Goal: Task Accomplishment & Management: Use online tool/utility

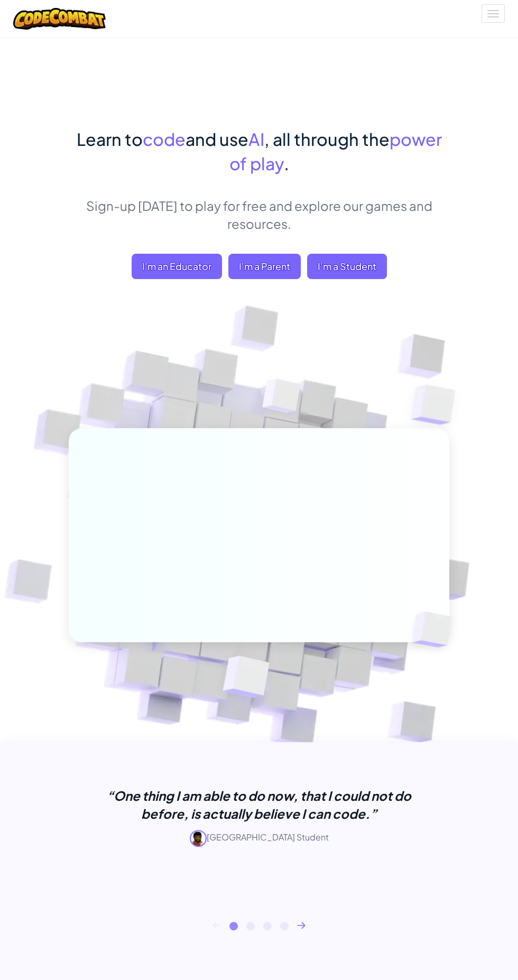
click at [340, 264] on span "I'm a Student" at bounding box center [347, 266] width 80 height 25
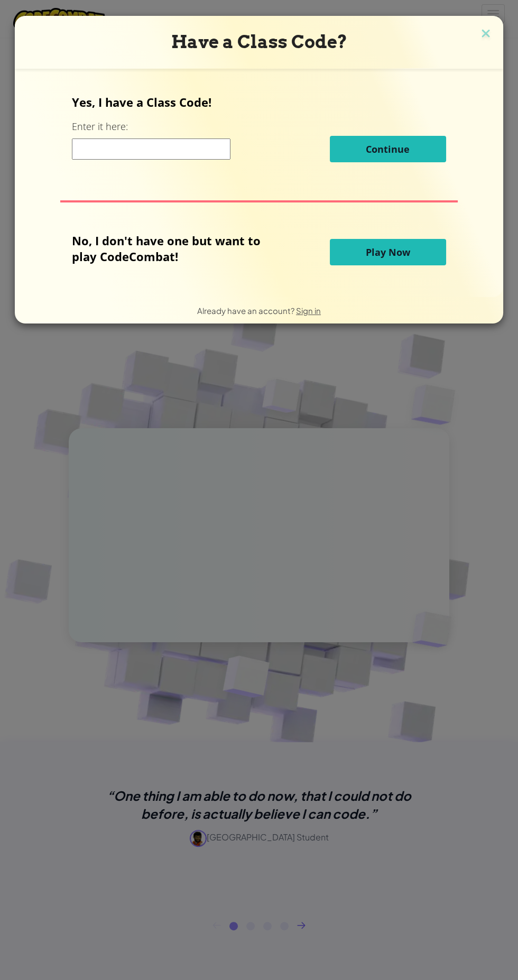
click at [376, 246] on span "Play Now" at bounding box center [388, 252] width 44 height 13
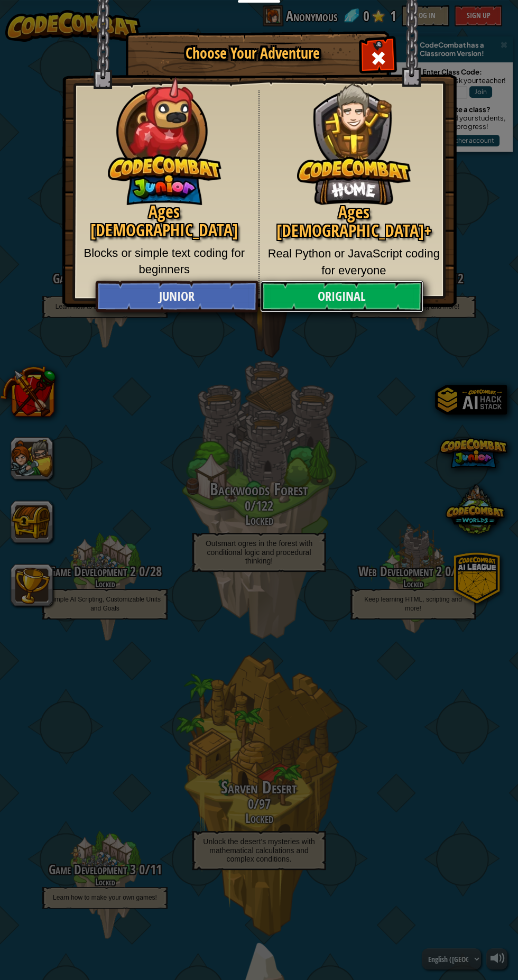
click at [309, 288] on link "Original" at bounding box center [341, 297] width 163 height 32
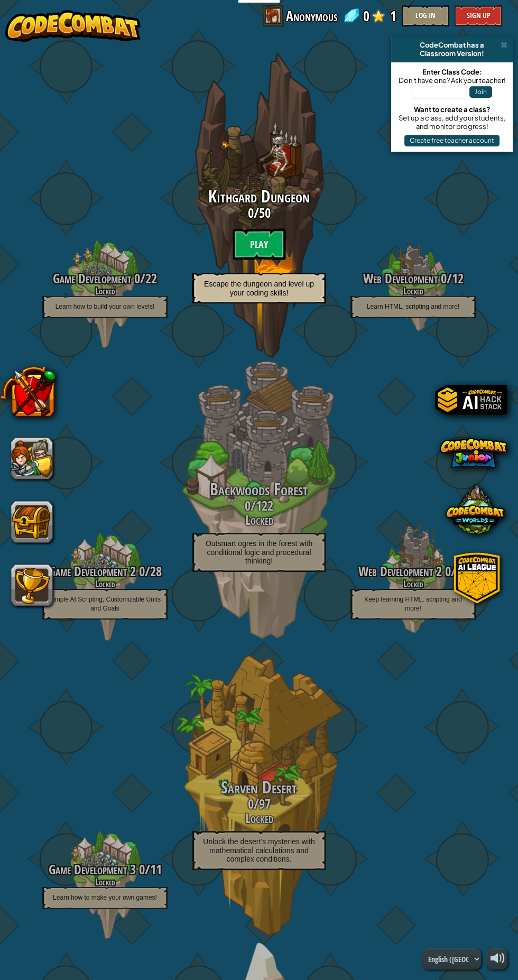
click at [257, 233] on div "Kithgard Dungeon 0 / 50 Play Escape the dungeon and level up your coding skills!" at bounding box center [259, 248] width 168 height 121
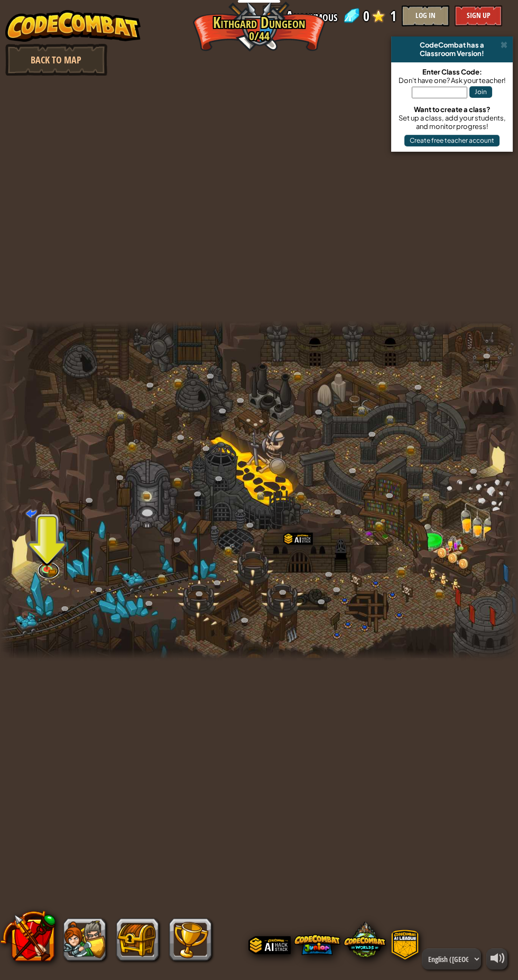
click at [41, 570] on link at bounding box center [48, 571] width 21 height 16
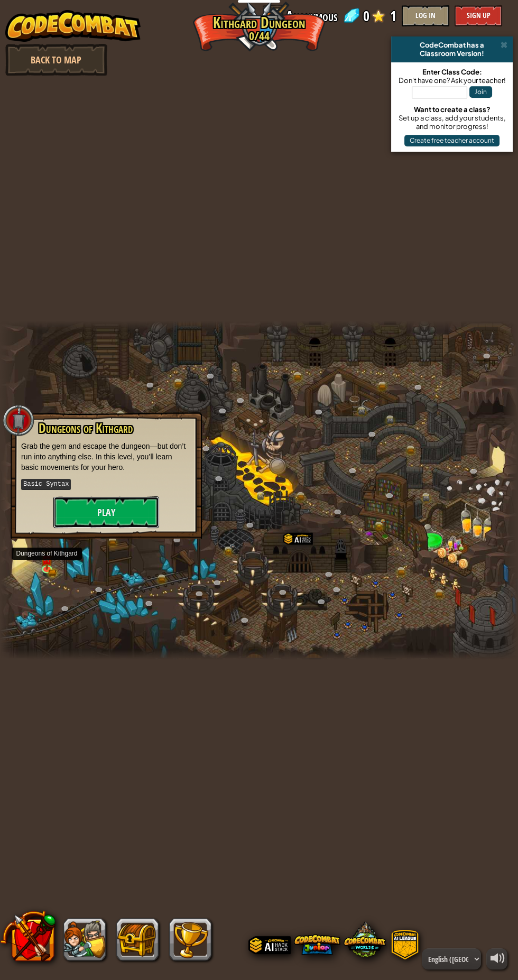
click at [85, 504] on button "Play" at bounding box center [106, 512] width 106 height 32
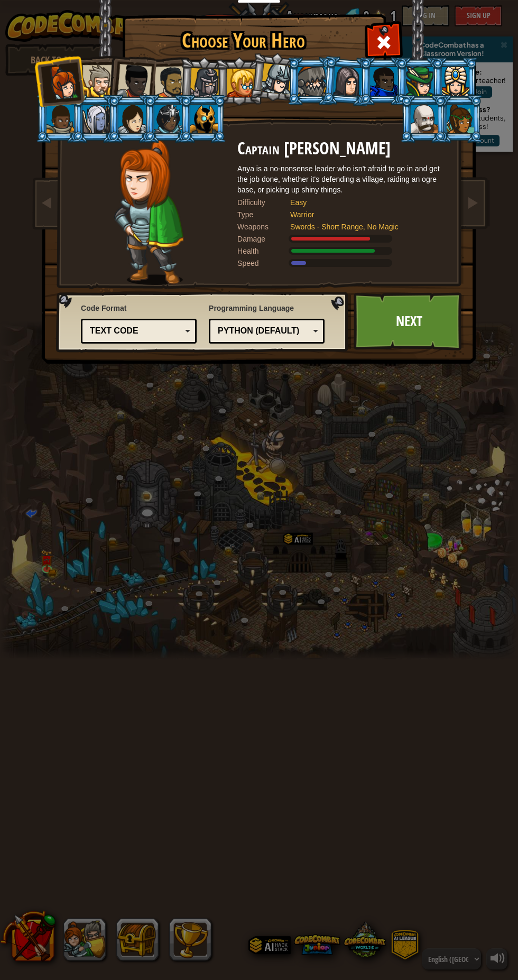
click at [287, 331] on div "Python (Default)" at bounding box center [263, 331] width 91 height 12
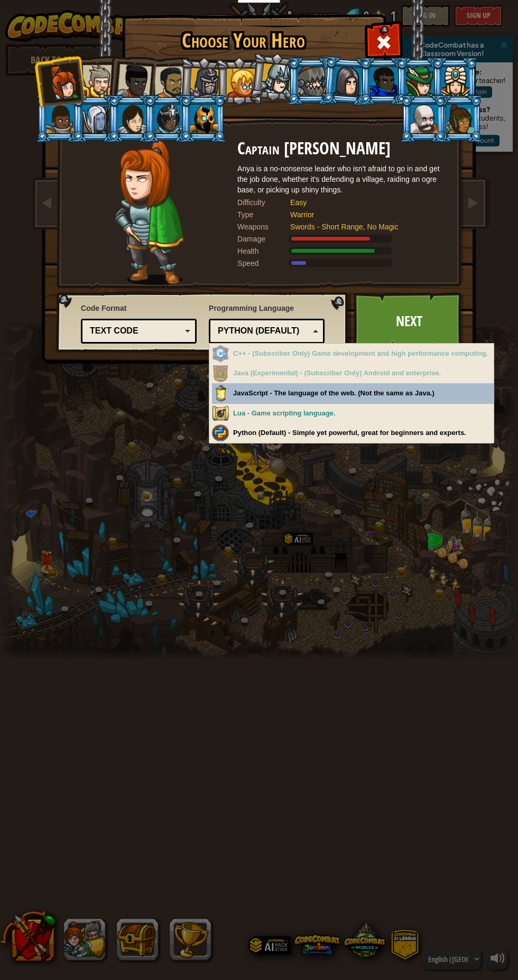
click at [423, 432] on div "Python (Default) - Simple yet powerful, great for beginners and experts." at bounding box center [353, 433] width 282 height 21
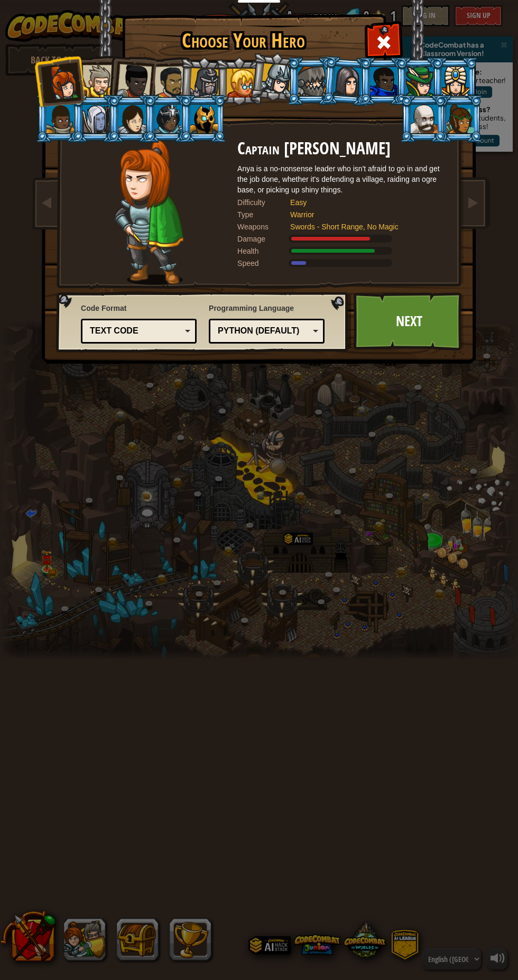
click at [156, 331] on div "Text code" at bounding box center [135, 331] width 91 height 12
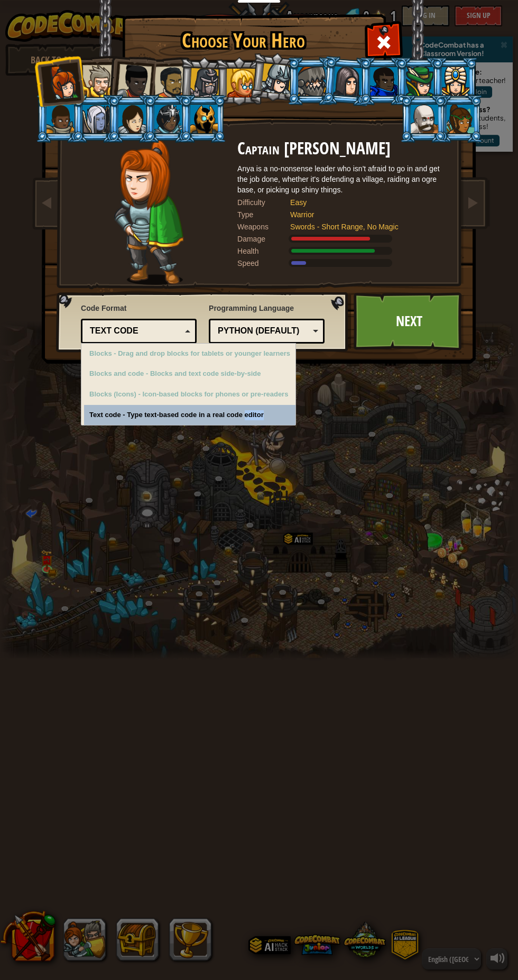
click at [330, 513] on div "Choose Your Hero 0 Captain [PERSON_NAME] is a no-nonsense leader who isn't afra…" at bounding box center [259, 490] width 518 height 980
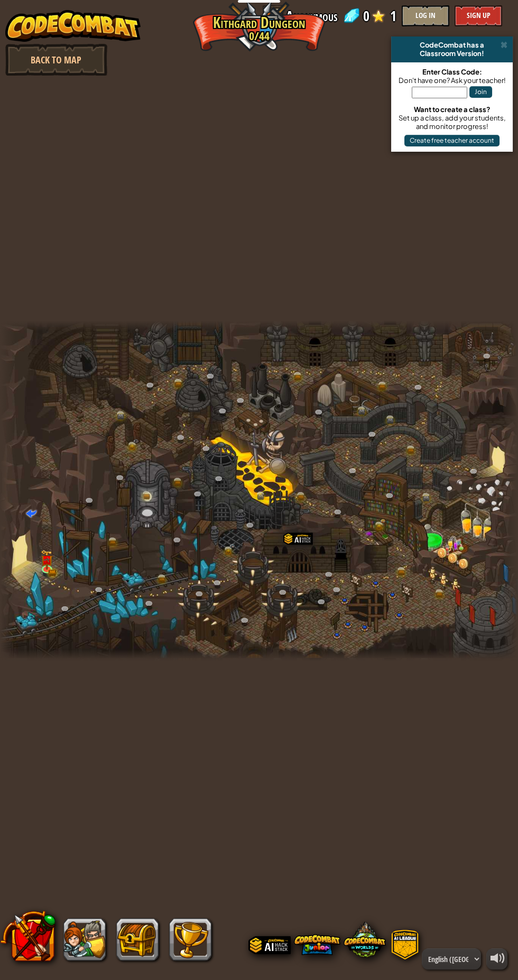
click at [51, 567] on img at bounding box center [47, 560] width 12 height 20
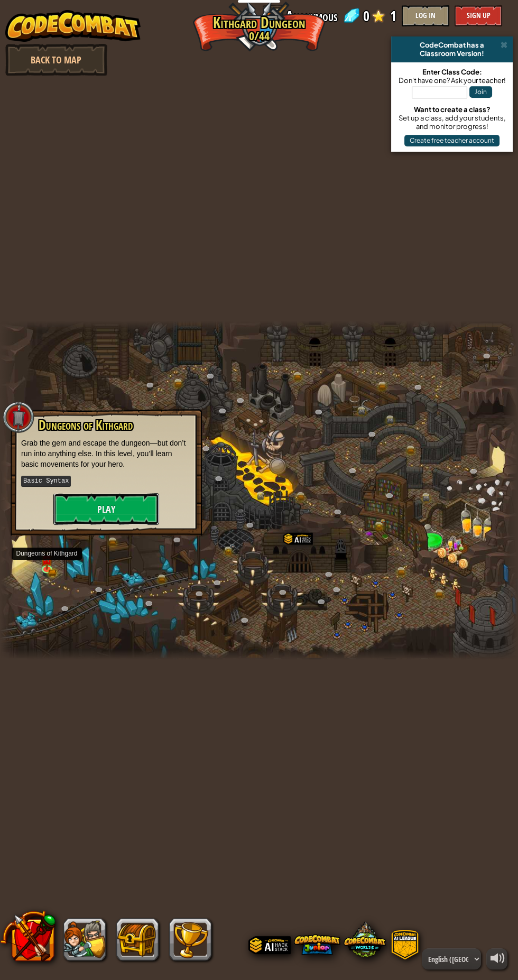
click at [127, 512] on button "Play" at bounding box center [106, 509] width 106 height 32
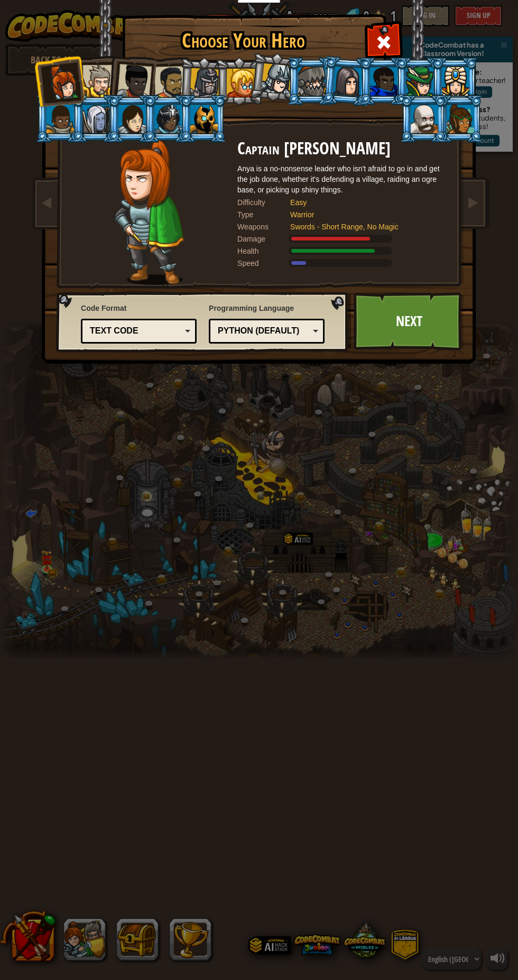
click at [419, 317] on link "Next" at bounding box center [409, 321] width 110 height 58
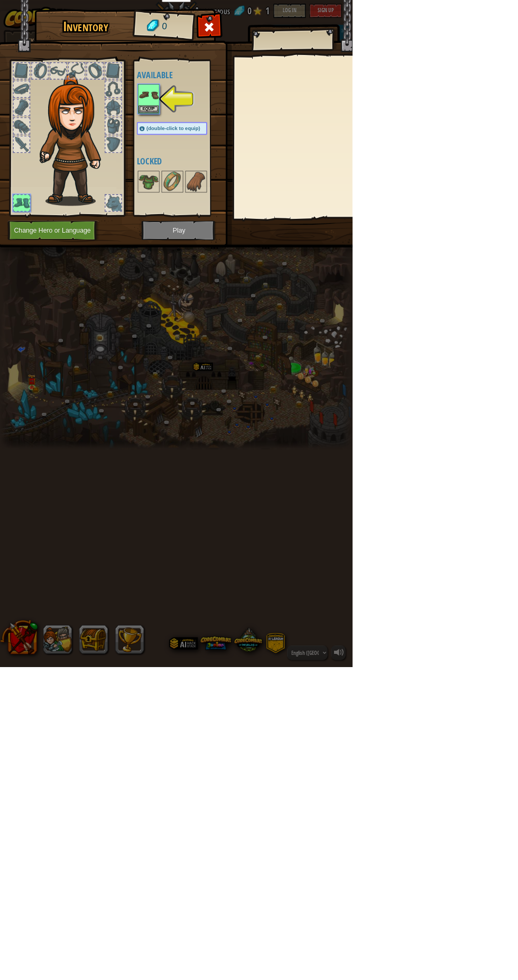
click at [167, 189] on img at bounding box center [110, 205] width 114 height 194
click at [167, 152] on img at bounding box center [110, 205] width 114 height 194
click at [167, 143] on img at bounding box center [110, 205] width 114 height 194
click at [167, 178] on img at bounding box center [110, 205] width 114 height 194
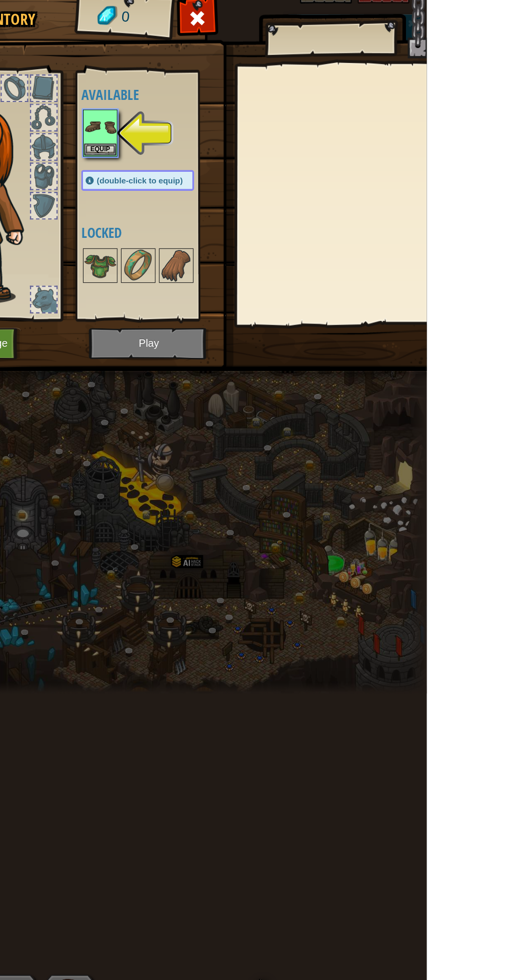
click at [167, 152] on img at bounding box center [110, 205] width 114 height 194
click at [167, 135] on img at bounding box center [110, 205] width 114 height 194
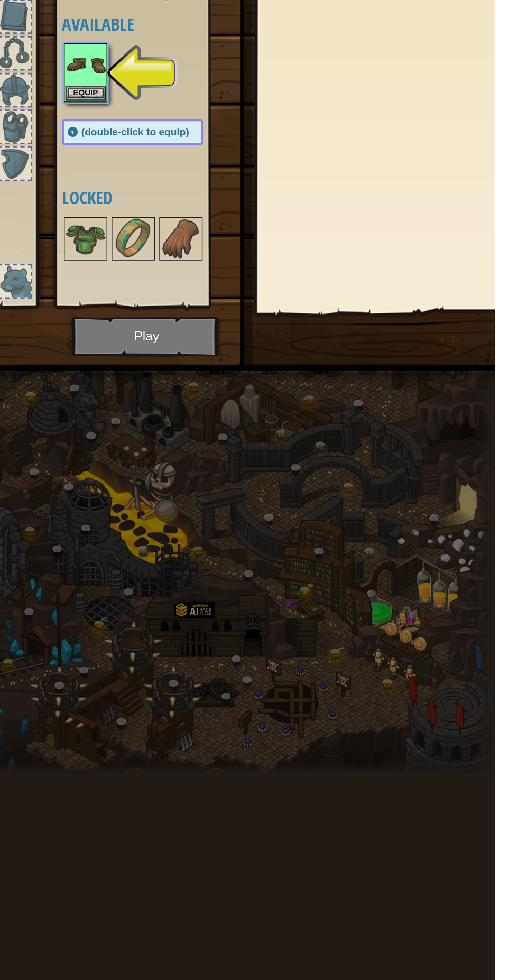
click at [167, 141] on img at bounding box center [110, 205] width 114 height 194
click at [167, 143] on img at bounding box center [110, 205] width 114 height 194
click at [167, 146] on img at bounding box center [110, 205] width 114 height 194
click at [167, 132] on img at bounding box center [110, 205] width 114 height 194
click at [178, 137] on div at bounding box center [166, 130] width 23 height 23
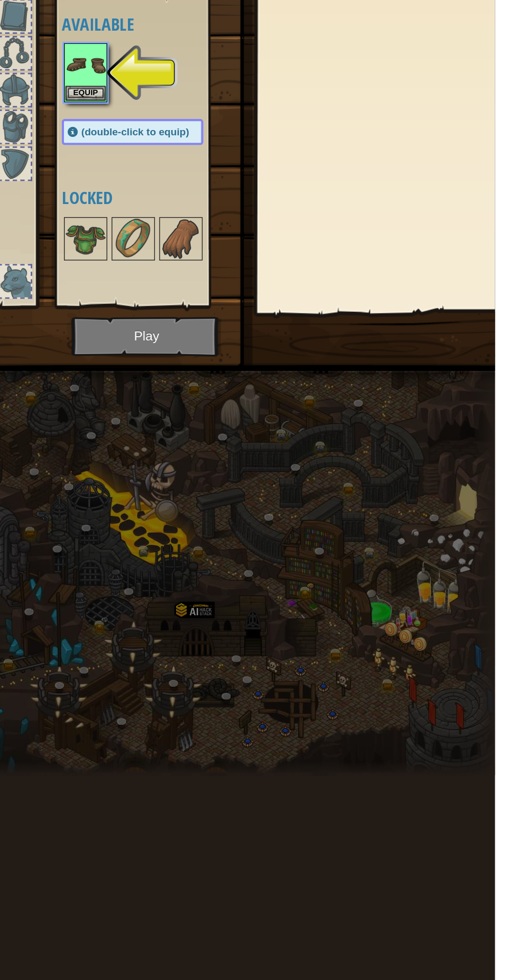
click at [167, 170] on img at bounding box center [110, 205] width 114 height 194
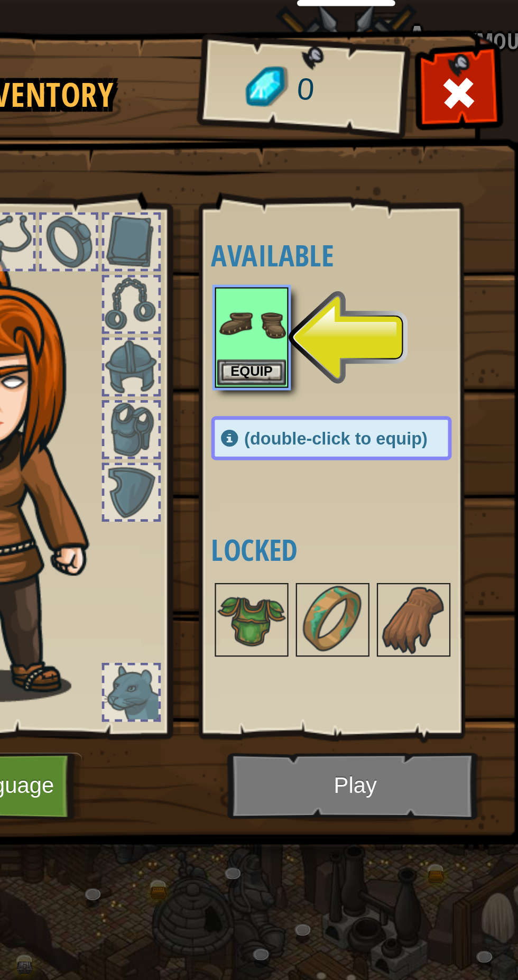
click at [167, 167] on img at bounding box center [110, 205] width 114 height 194
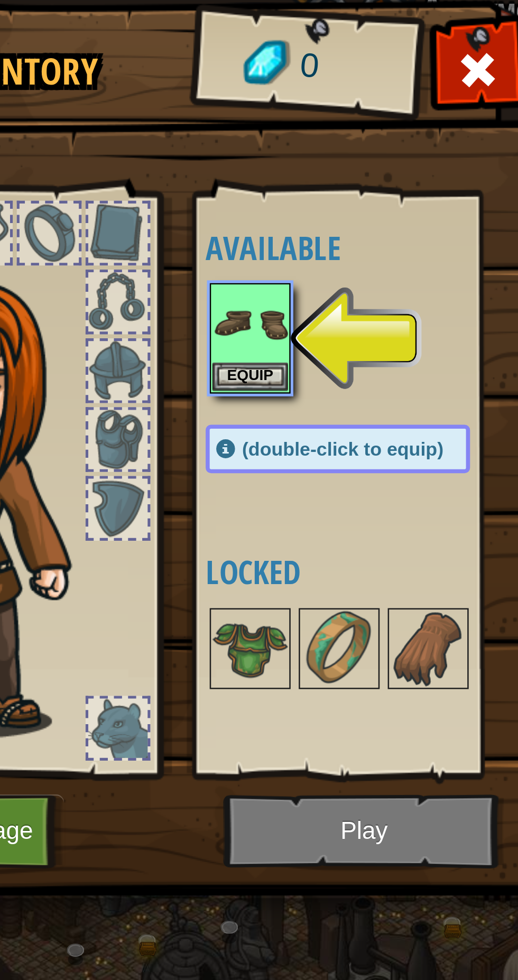
click at [167, 146] on img at bounding box center [110, 205] width 114 height 194
click at [167, 172] on img at bounding box center [110, 205] width 114 height 194
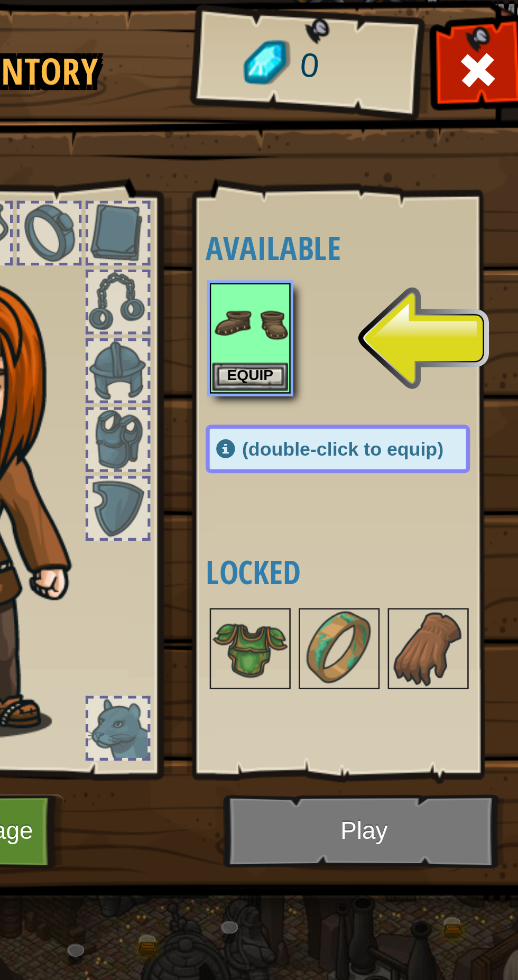
click at [167, 154] on img at bounding box center [110, 205] width 114 height 194
click at [167, 135] on img at bounding box center [110, 205] width 114 height 194
click at [179, 143] on div at bounding box center [166, 130] width 25 height 25
click at [167, 164] on img at bounding box center [110, 205] width 114 height 194
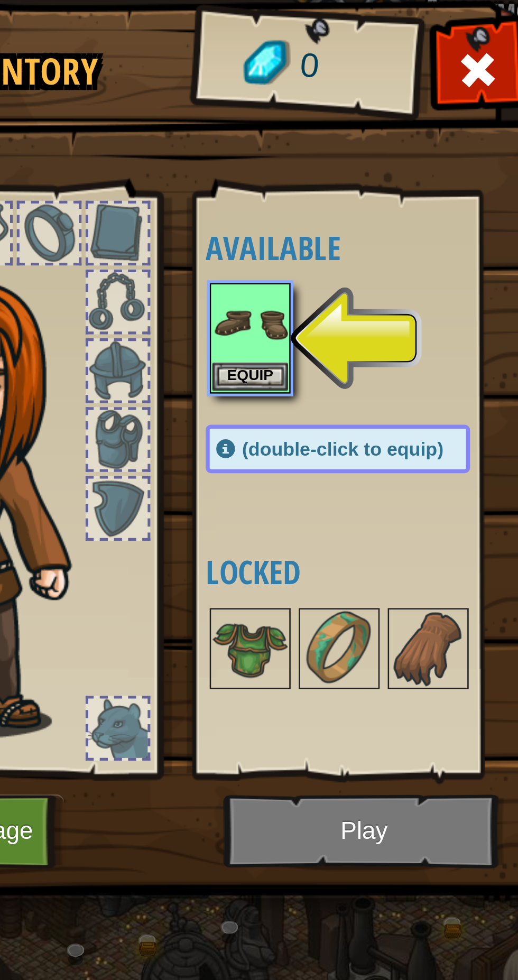
click at [43, 296] on div at bounding box center [31, 297] width 23 height 23
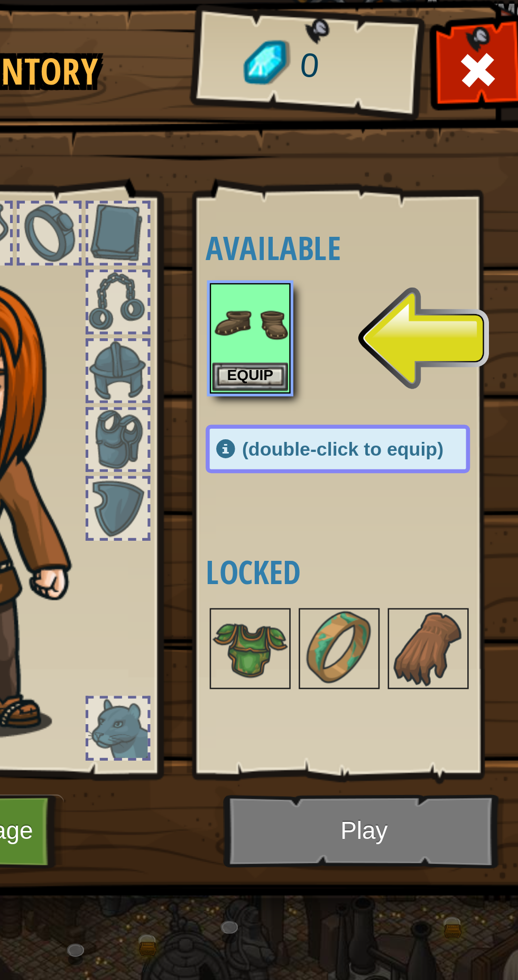
click at [185, 307] on div at bounding box center [98, 200] width 174 height 238
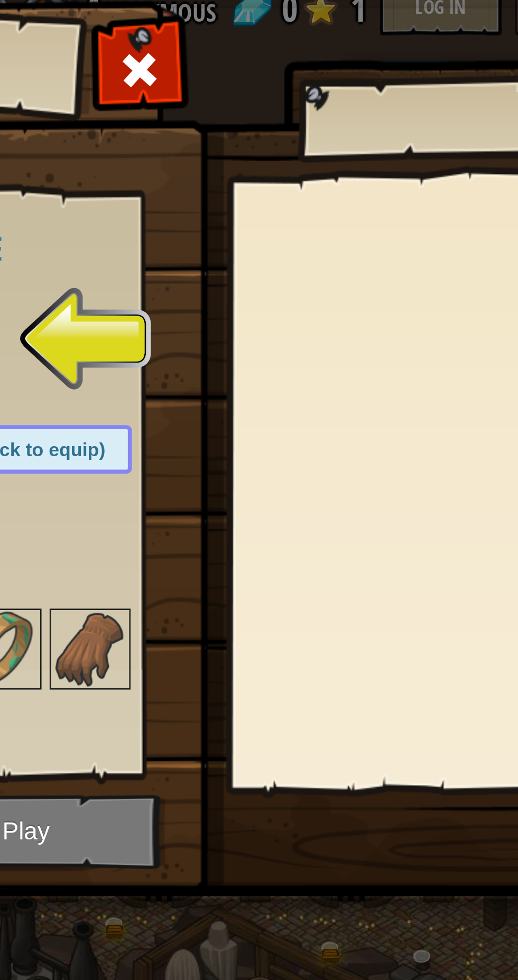
click at [332, 158] on img at bounding box center [264, 172] width 537 height 384
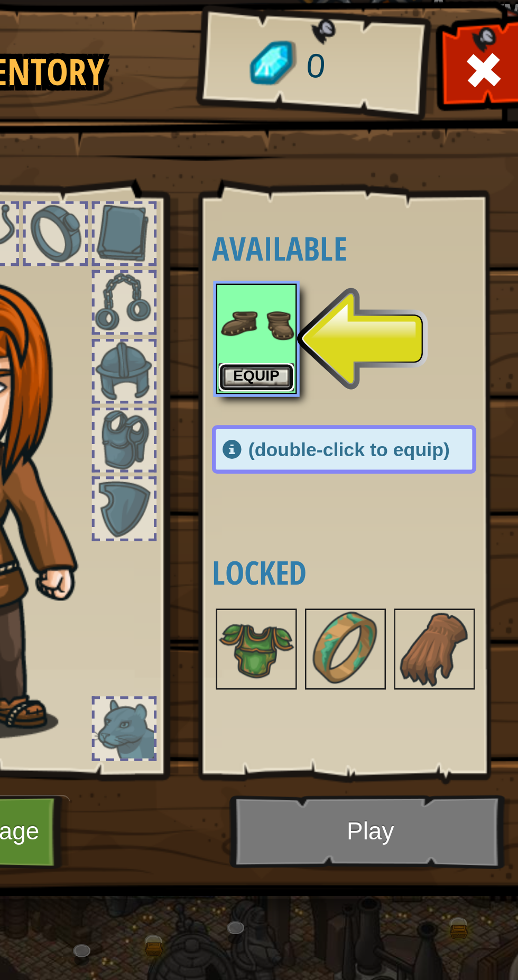
click at [221, 160] on button "Equip" at bounding box center [218, 160] width 30 height 11
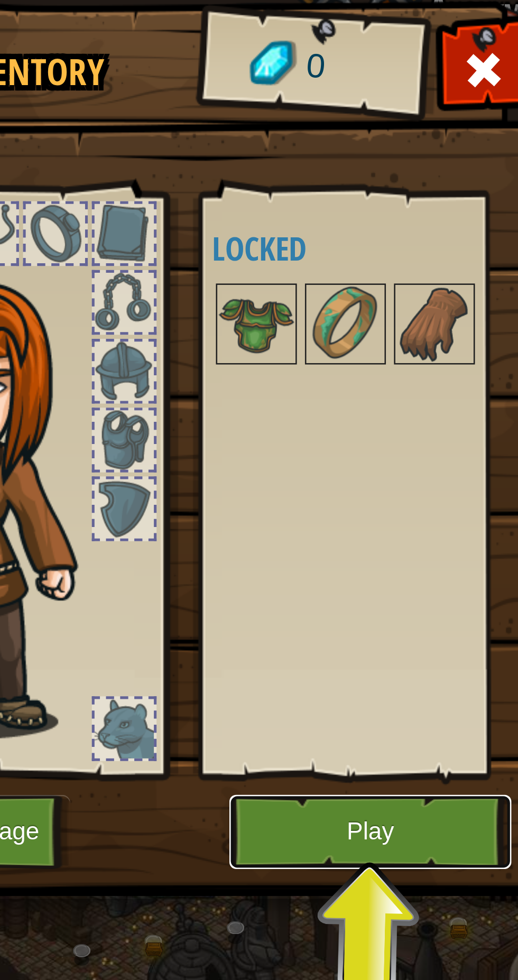
click at [275, 339] on button "Play" at bounding box center [263, 338] width 110 height 29
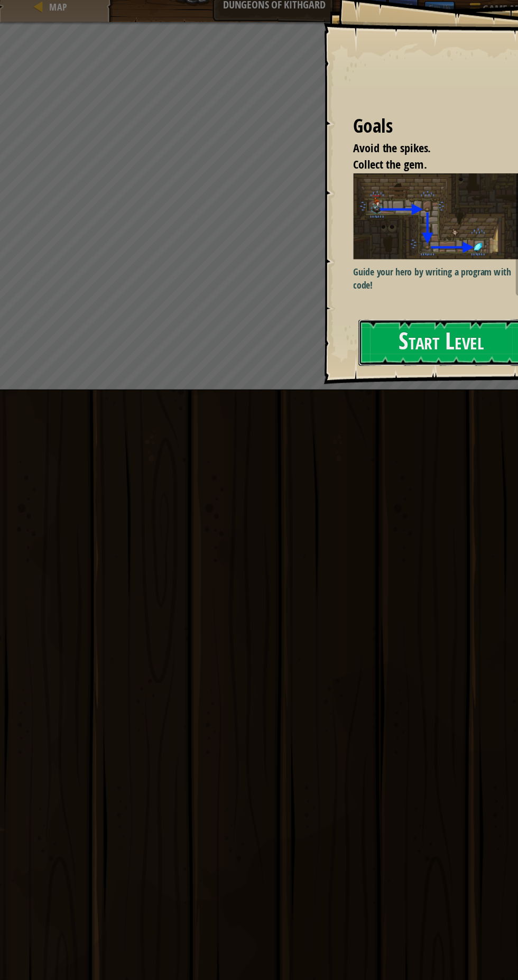
click at [423, 320] on button "Start Level" at bounding box center [409, 314] width 149 height 42
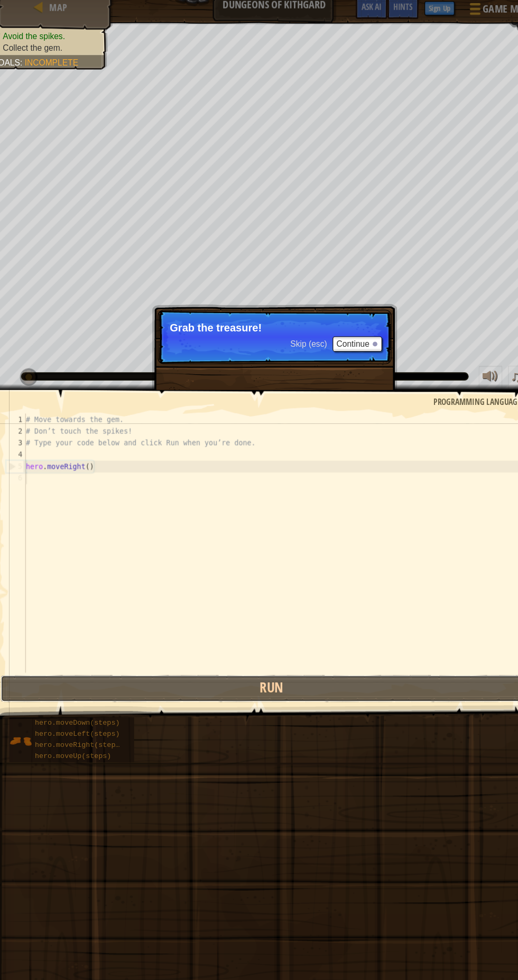
click at [367, 624] on button "Run" at bounding box center [256, 625] width 487 height 24
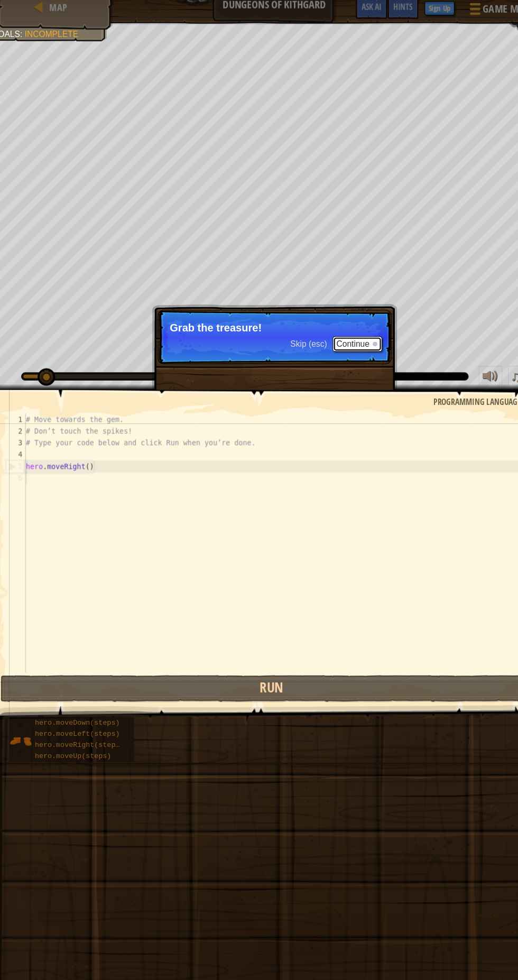
click at [337, 312] on button "Continue" at bounding box center [333, 316] width 44 height 14
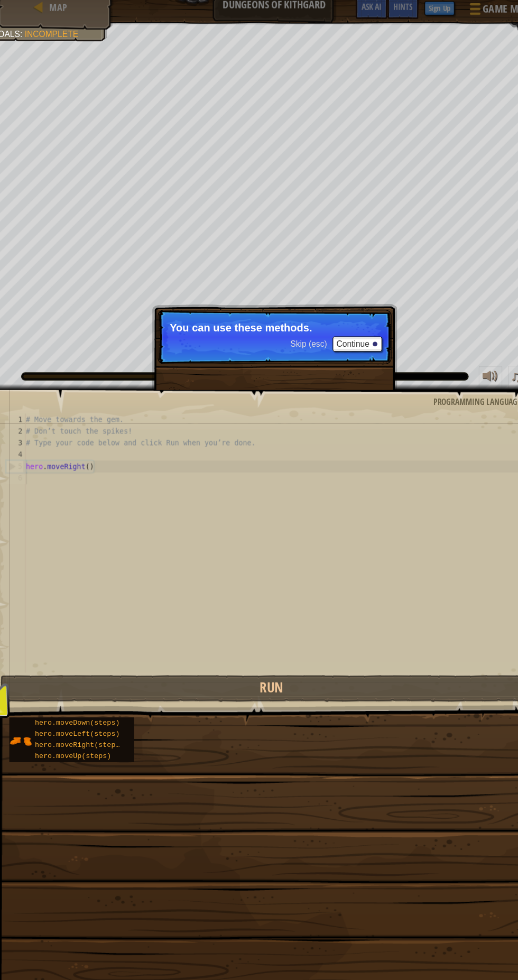
click at [359, 555] on div "# Move towards the gem. # Don’t touch the spikes! # Type your code below and cl…" at bounding box center [268, 505] width 468 height 254
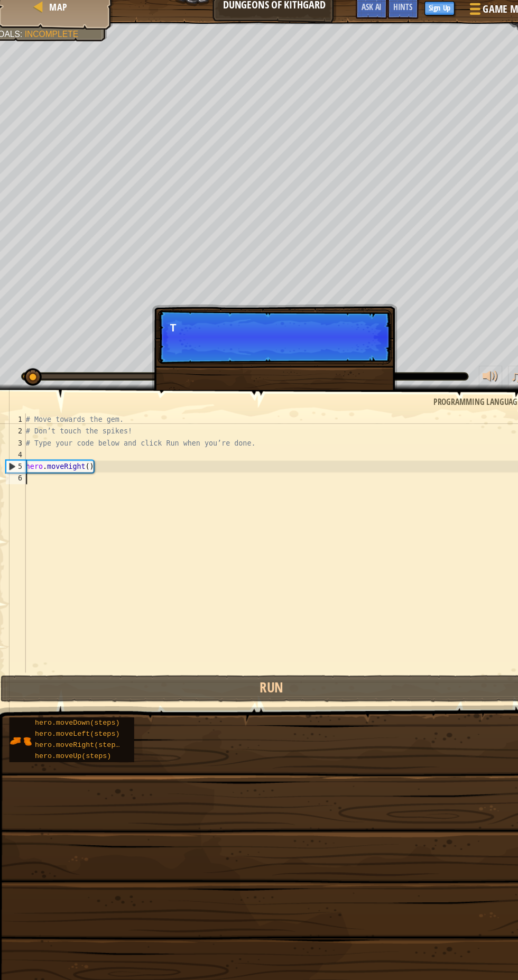
click at [333, 317] on p "Skip (esc) Continue T" at bounding box center [259, 309] width 210 height 49
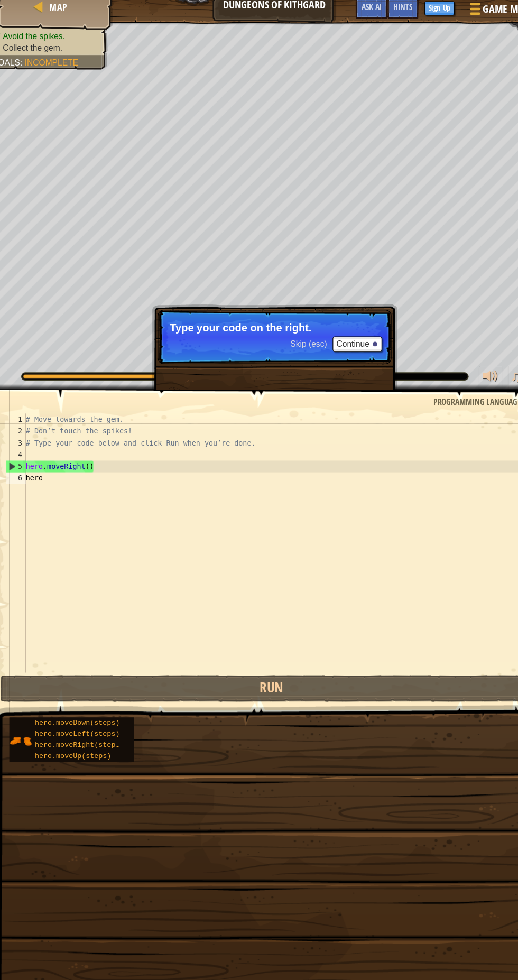
scroll to position [0, 1]
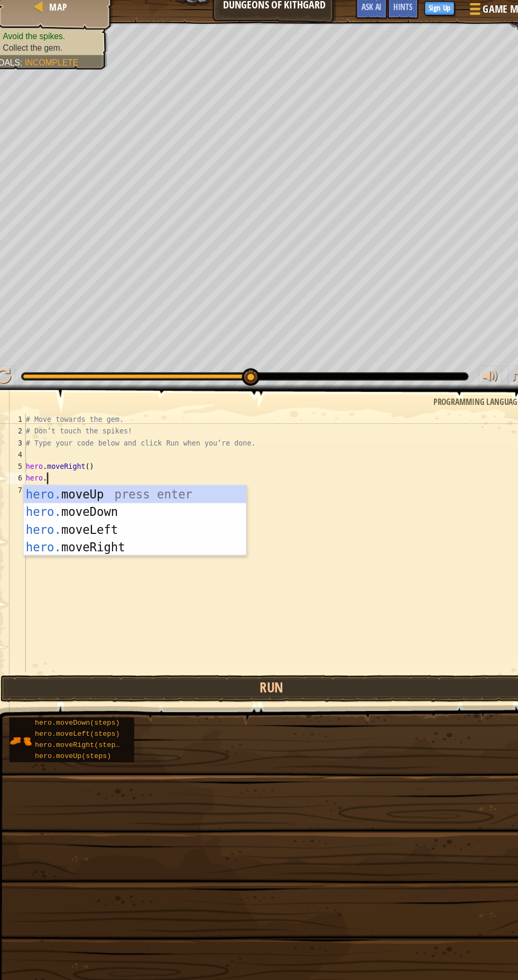
type textarea "m"
type textarea "oveDown"
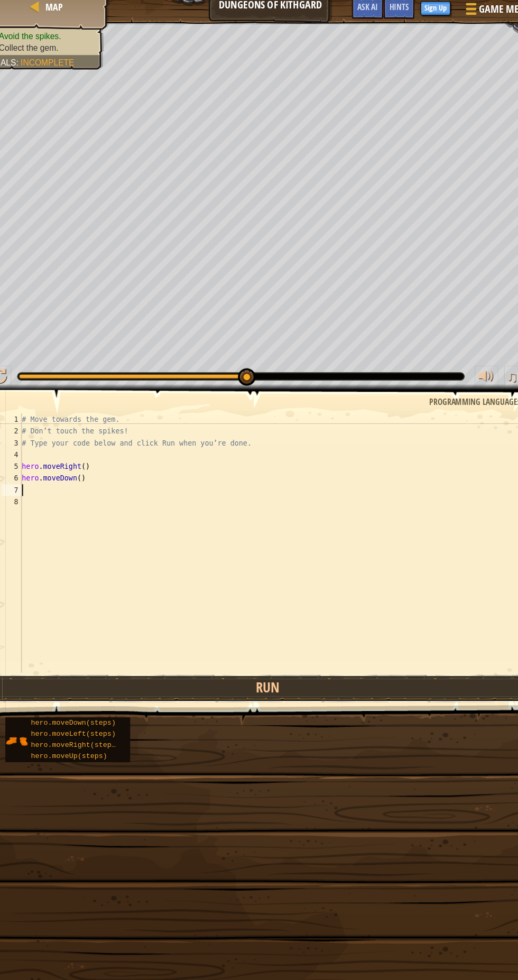
click at [305, 629] on button "Run" at bounding box center [256, 625] width 487 height 24
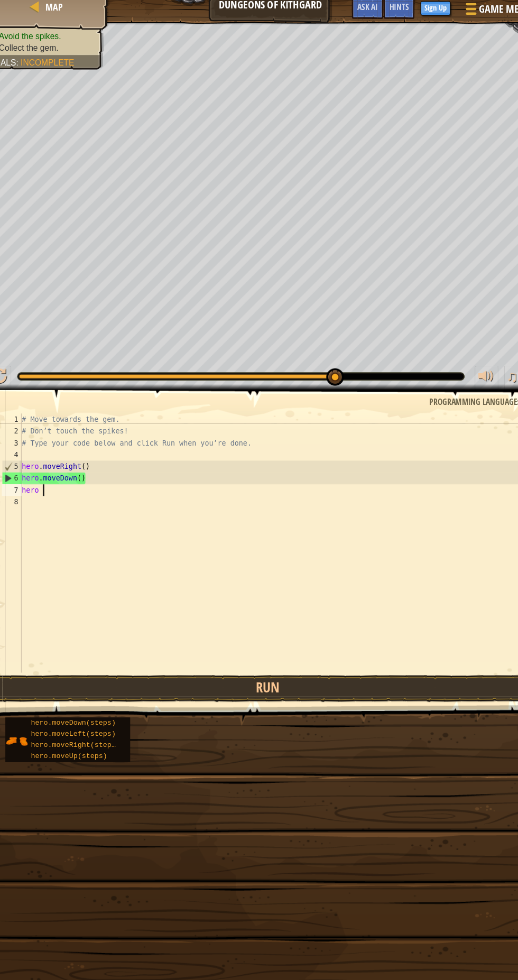
scroll to position [4, 1]
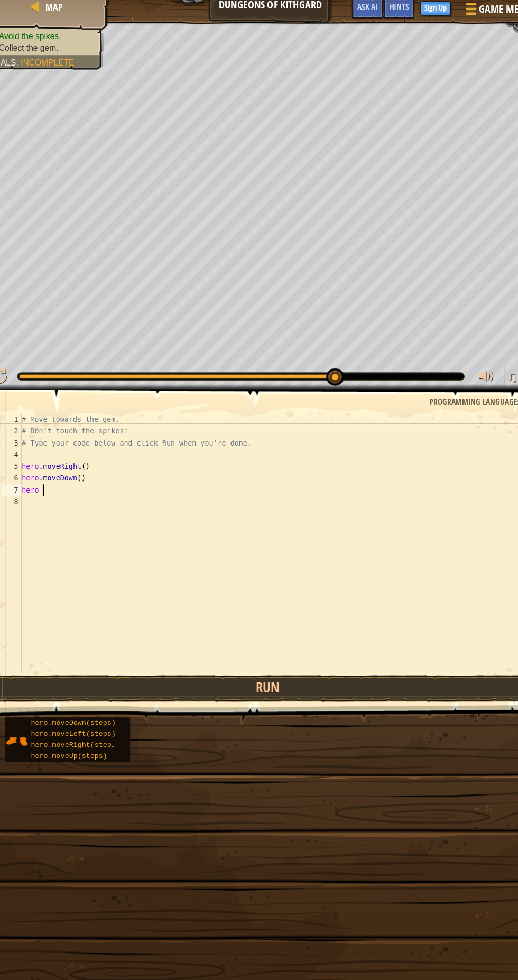
type textarea "hero"
type textarea ".moveRight"
type textarea "pli"
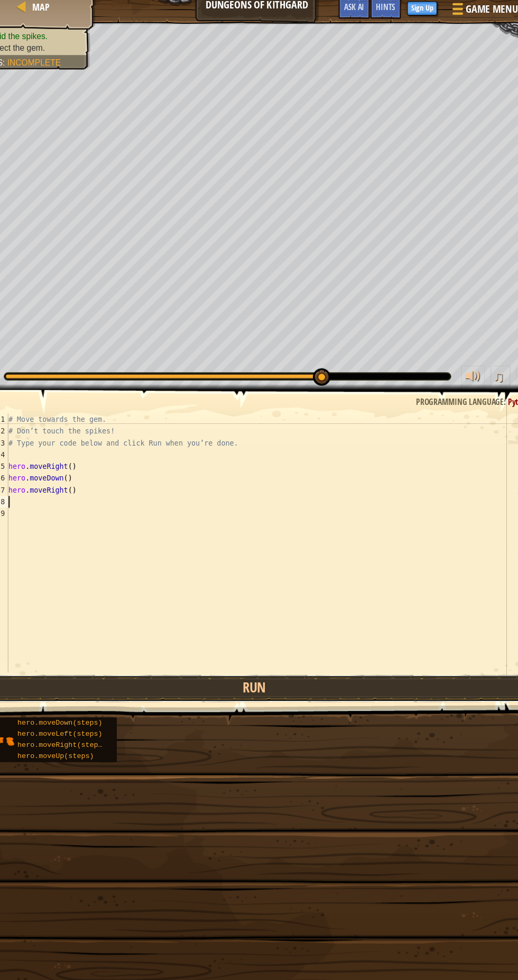
click at [355, 631] on button "Run" at bounding box center [256, 625] width 487 height 24
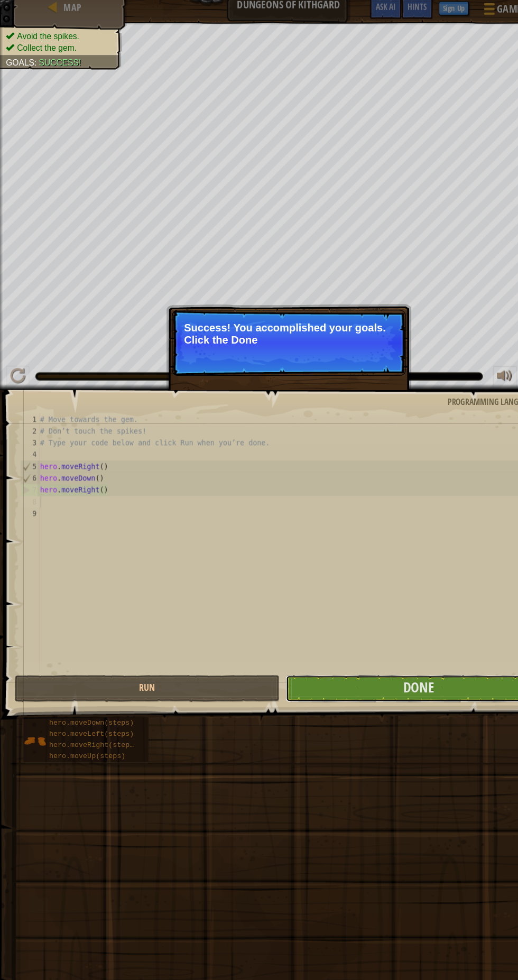
click at [367, 624] on span "Done" at bounding box center [375, 623] width 27 height 17
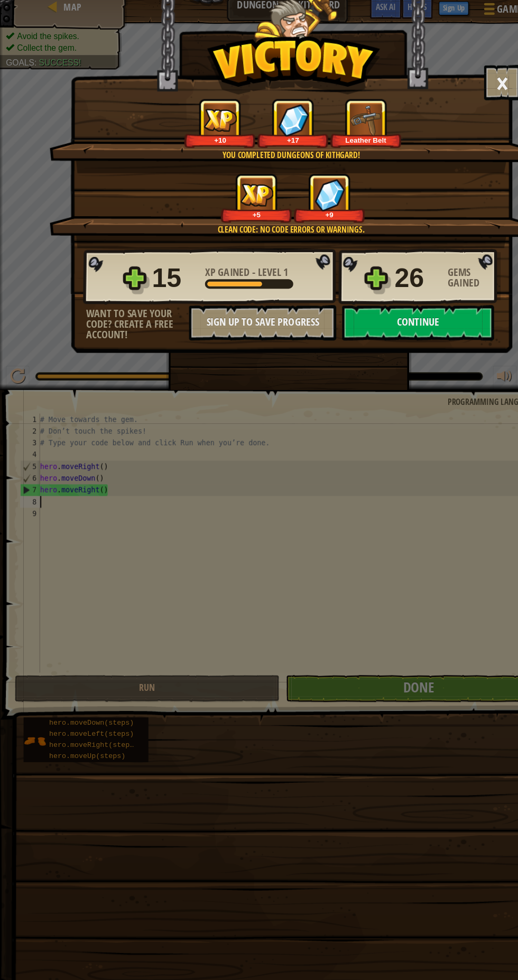
scroll to position [5, 0]
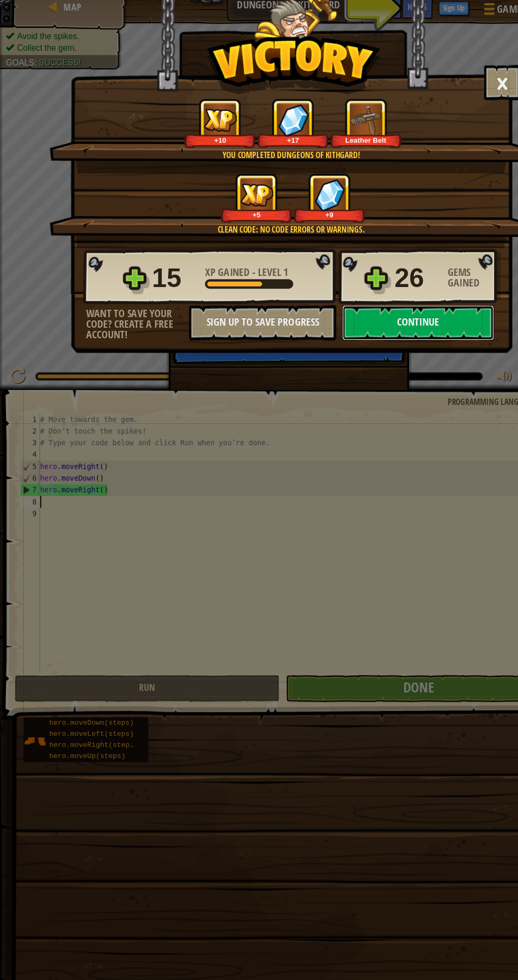
click at [400, 294] on button "Continue" at bounding box center [375, 297] width 136 height 32
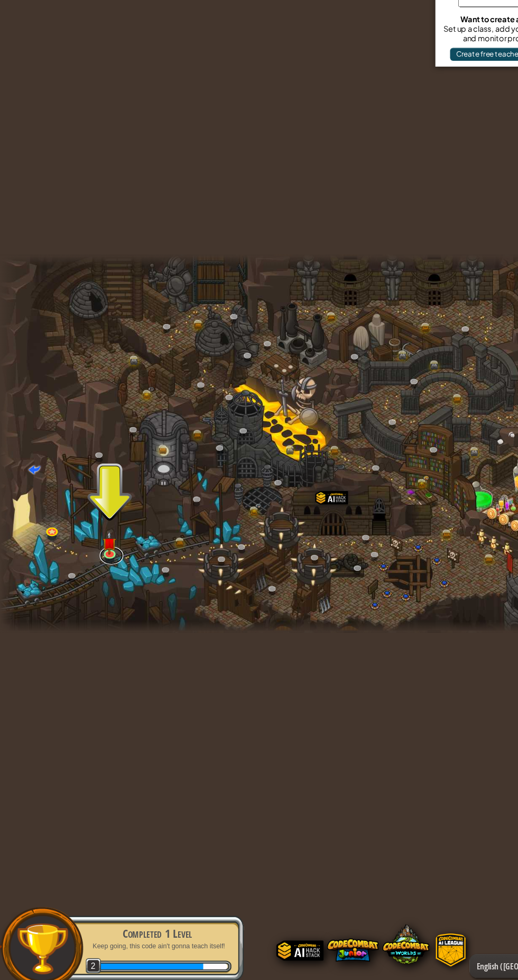
click at [105, 588] on link at bounding box center [100, 590] width 21 height 16
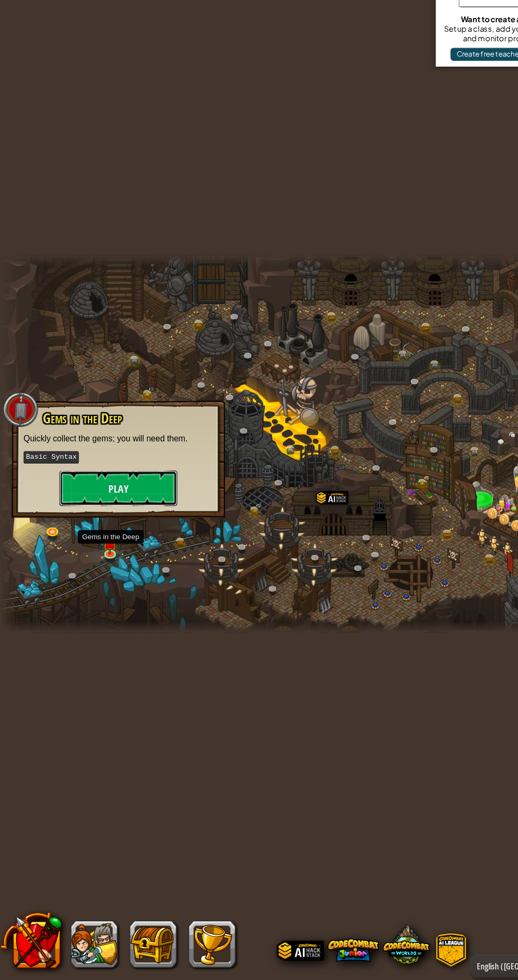
click at [140, 539] on button "Play" at bounding box center [106, 530] width 106 height 32
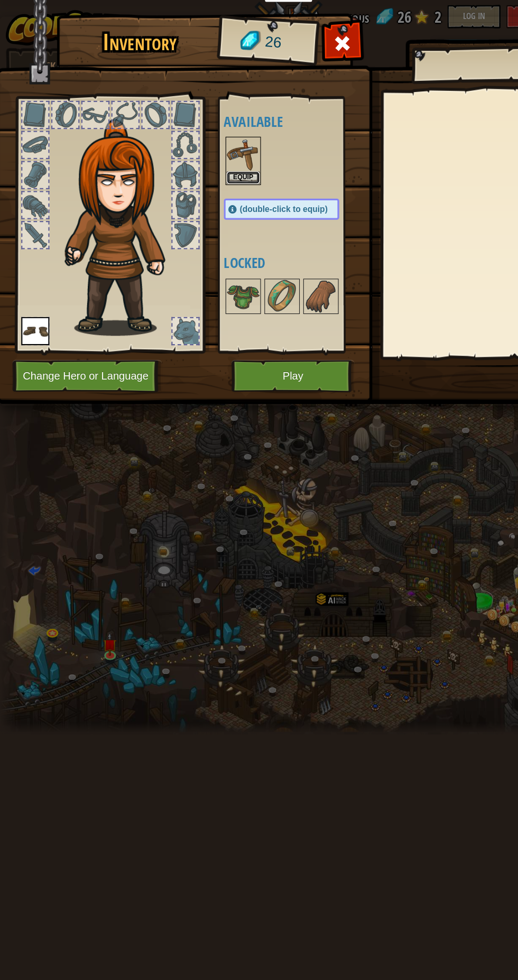
click at [221, 160] on button "Equip" at bounding box center [218, 160] width 30 height 11
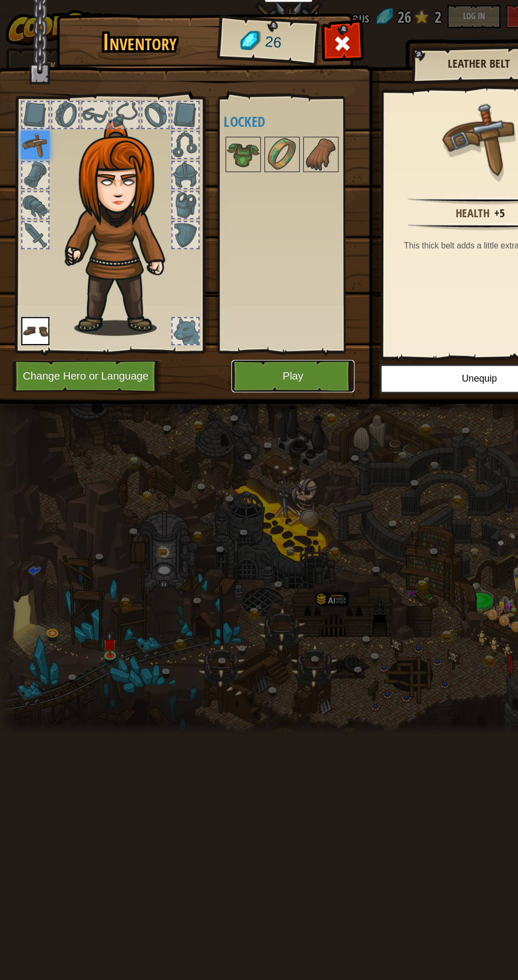
click at [289, 345] on button "Play" at bounding box center [263, 338] width 110 height 29
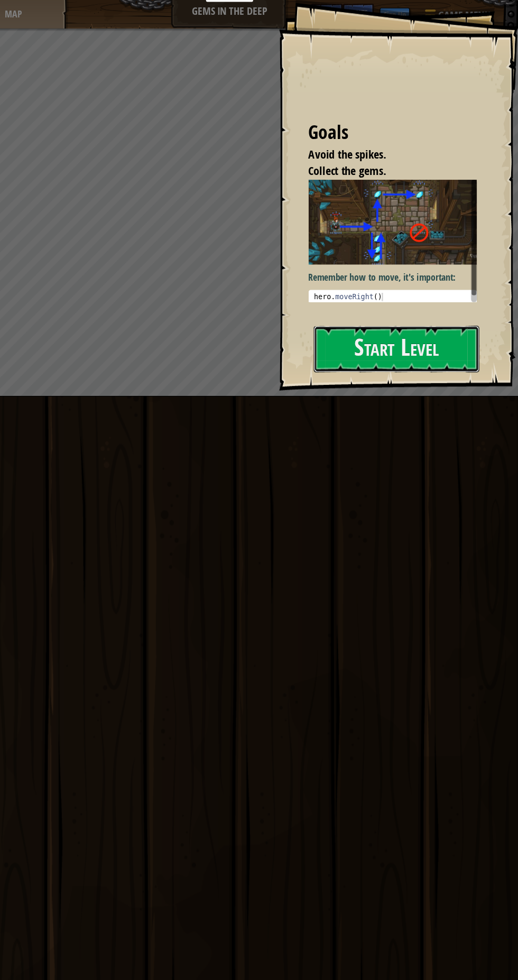
click at [423, 318] on button "Start Level" at bounding box center [409, 314] width 149 height 42
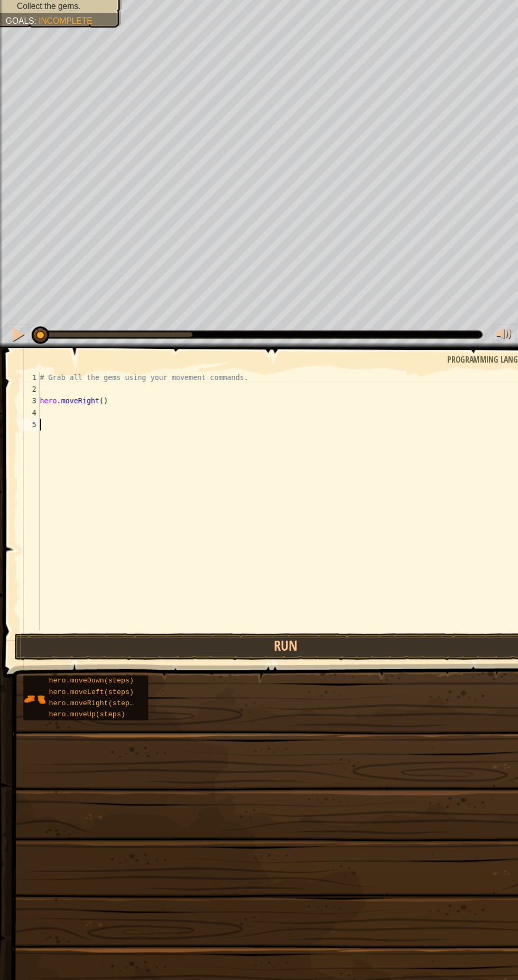
click at [68, 444] on div "# Grab all the gems using your movement commands. hero . moveRight ( )" at bounding box center [268, 505] width 468 height 254
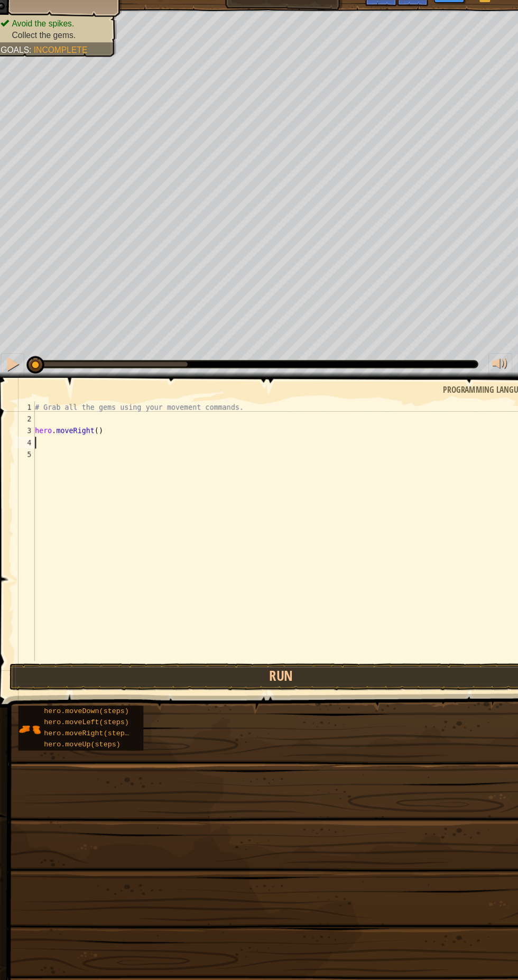
click at [51, 417] on div "# Grab all the gems using your movement commands. hero . moveRight ( )" at bounding box center [268, 505] width 468 height 254
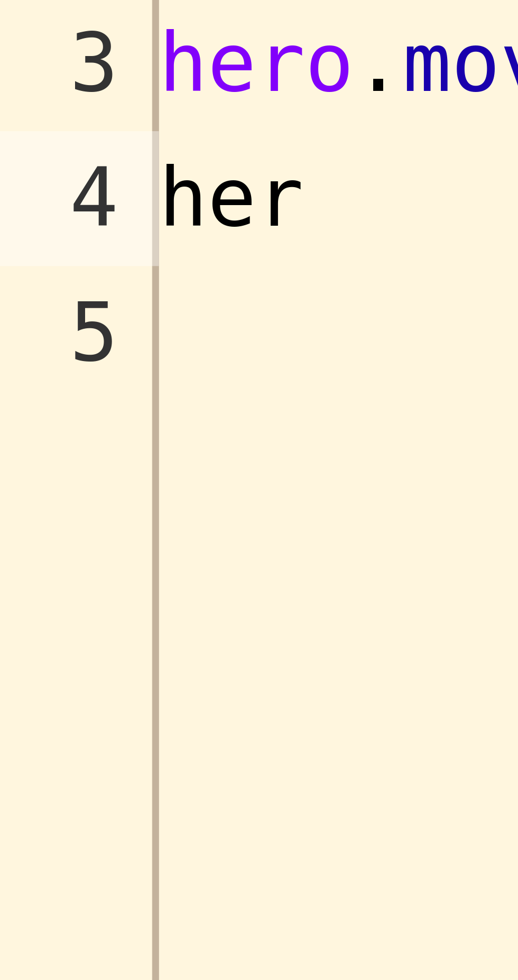
scroll to position [0, 1]
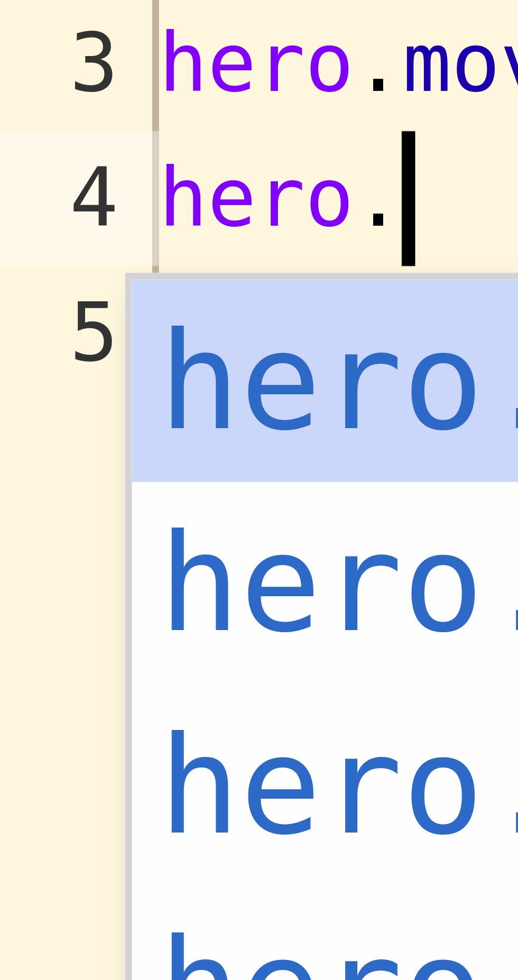
type textarea "m"
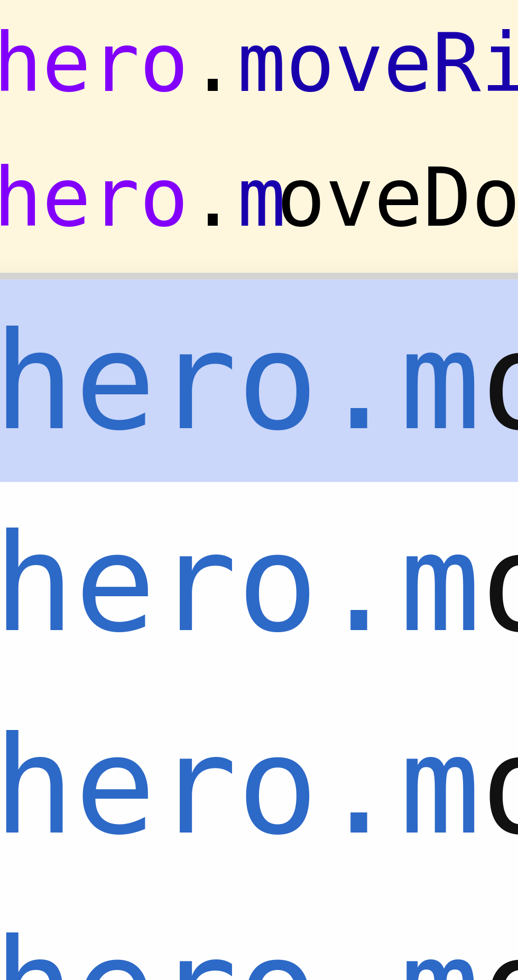
scroll to position [0, 0]
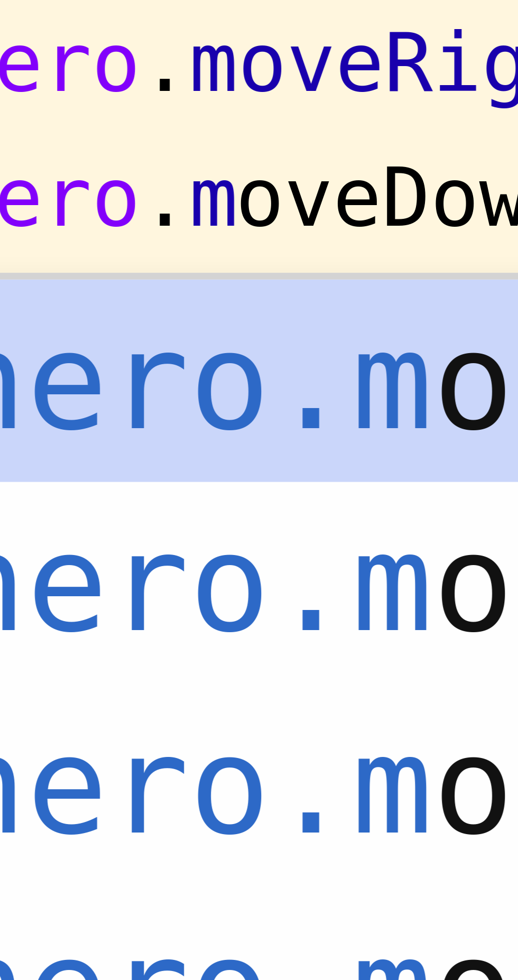
type textarea "oveDown"
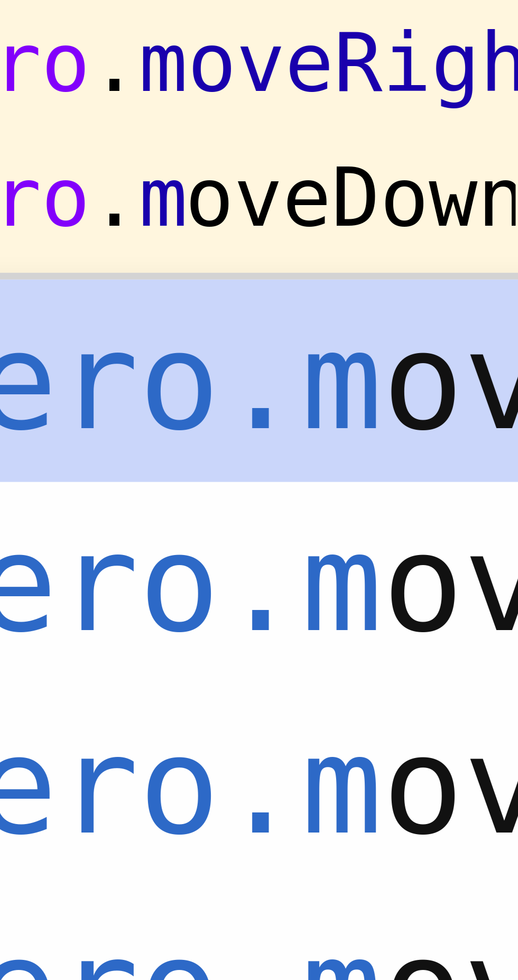
click at [52, 429] on div "hero.m oveUp press enter hero.m oveDown press enter hero.m oveLeft press enter …" at bounding box center [134, 468] width 200 height 95
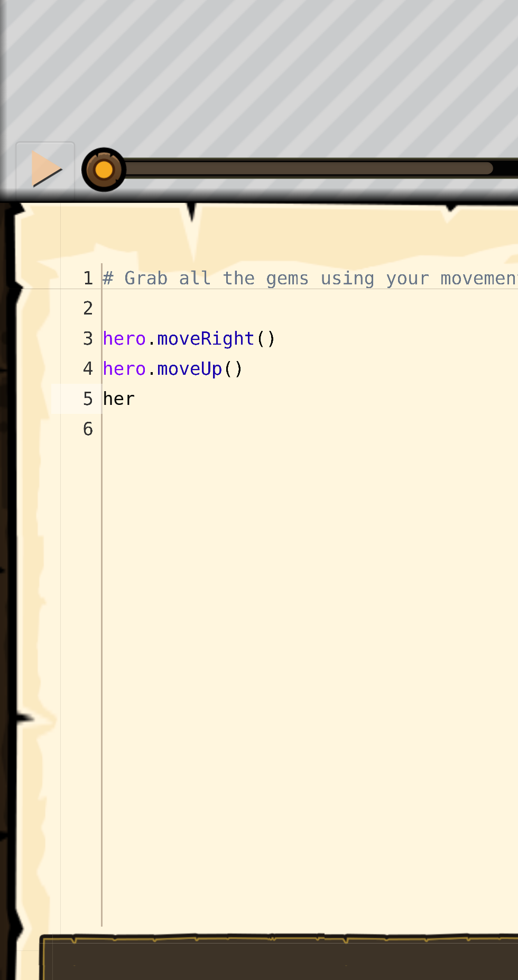
scroll to position [0, 1]
type textarea "hero"
type textarea ".moveDown"
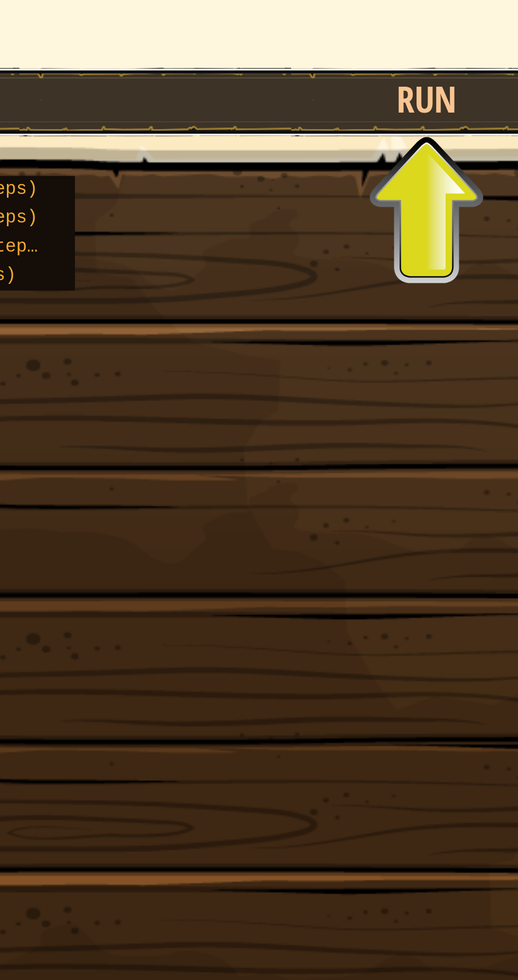
click at [153, 621] on button "Run" at bounding box center [256, 625] width 487 height 24
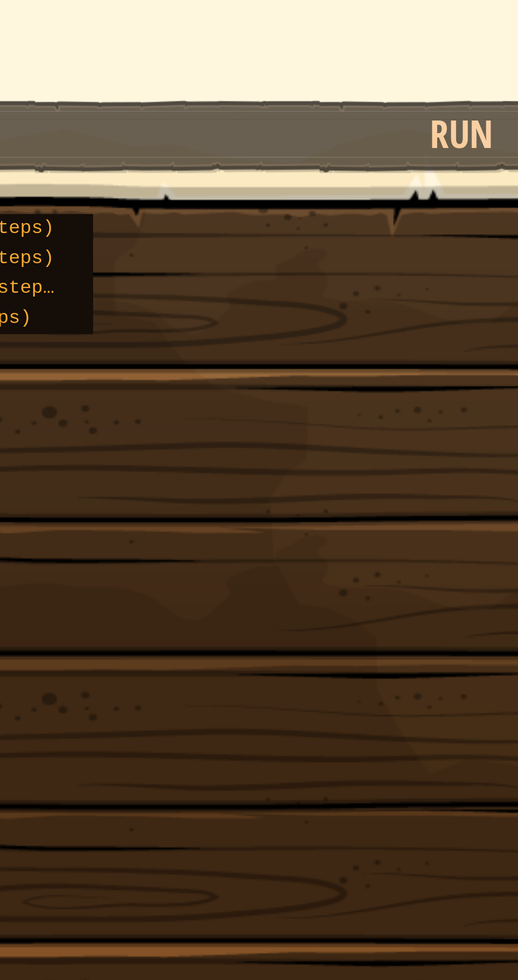
scroll to position [5, 0]
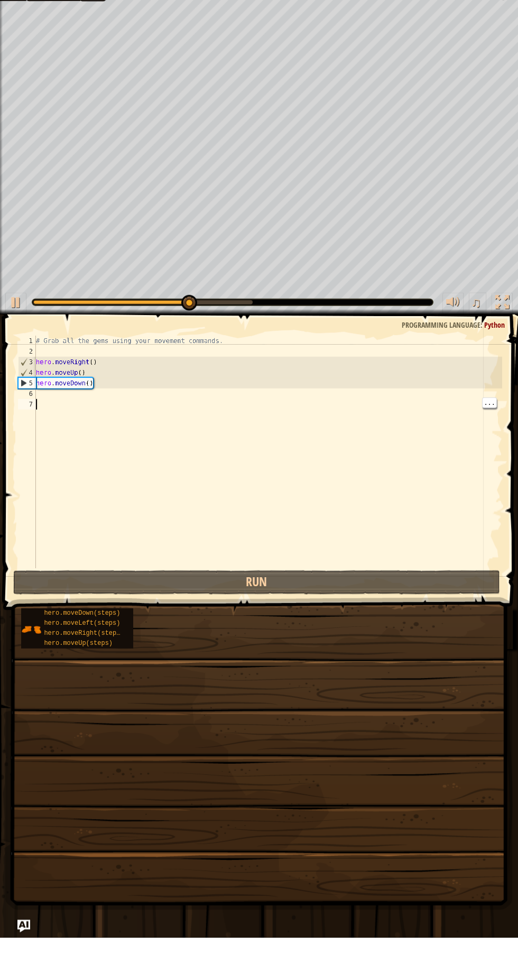
click at [59, 448] on div "# Grab all the gems using your movement commands. hero . moveRight ( ) hero . m…" at bounding box center [268, 505] width 468 height 254
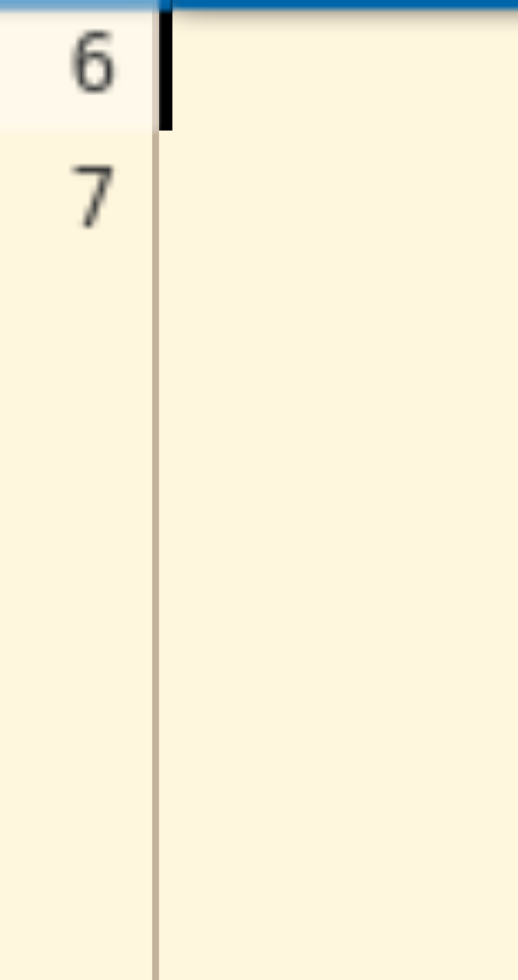
click at [39, 437] on div "# Grab all the gems using your movement commands. hero . moveRight ( ) hero . m…" at bounding box center [268, 505] width 468 height 254
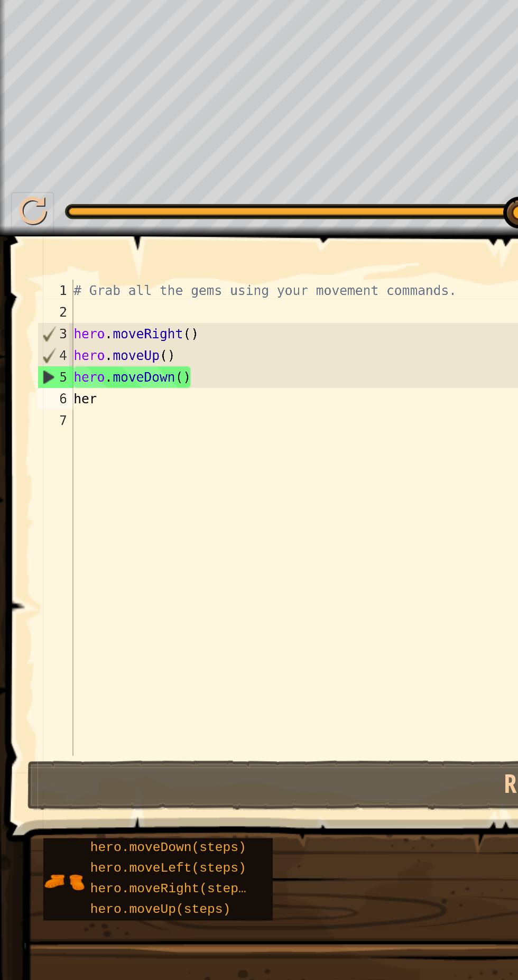
scroll to position [0, 1]
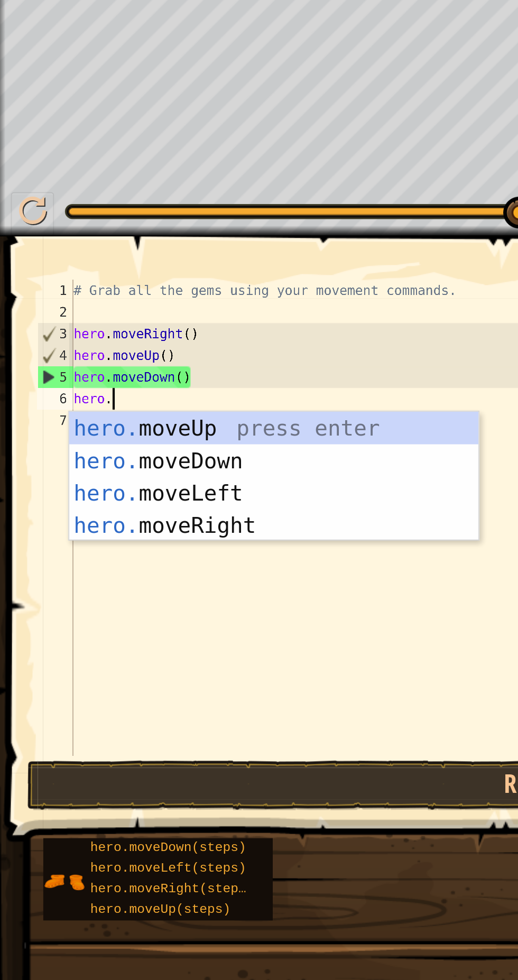
type textarea "m"
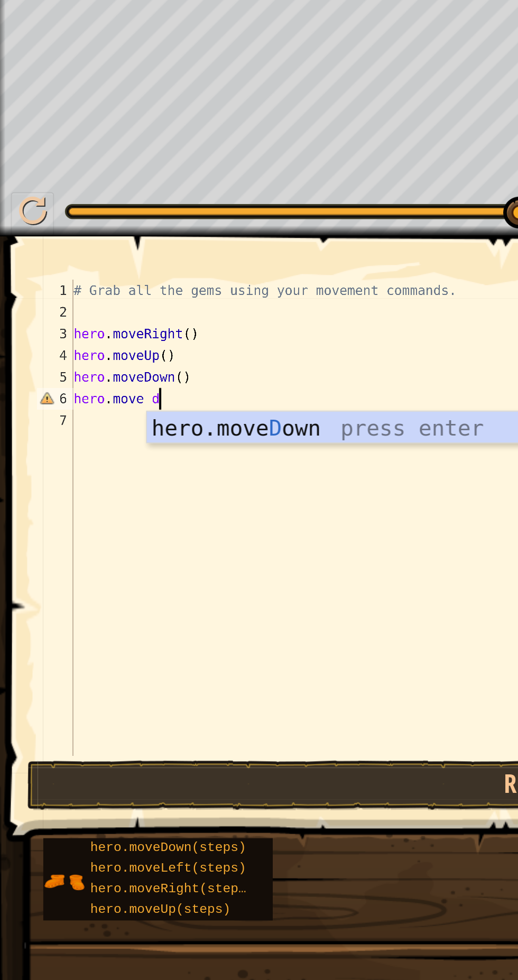
type textarea "do"
type textarea "w"
click at [149, 444] on div "hero.move Do wn press enter" at bounding box center [172, 466] width 200 height 48
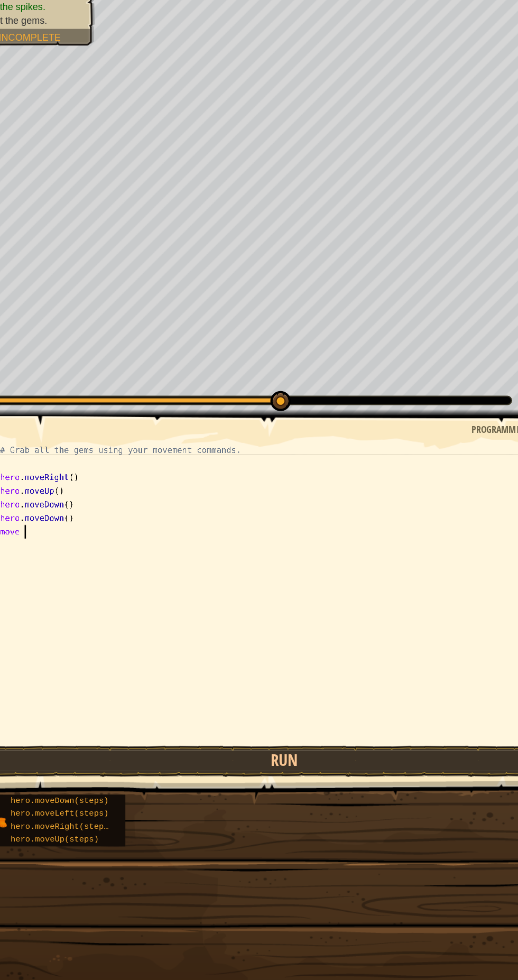
type textarea "move"
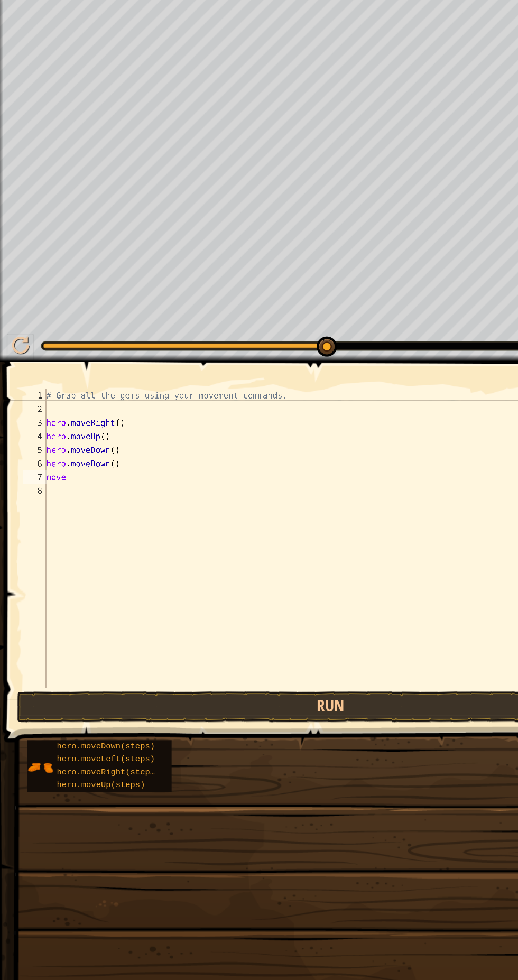
click at [52, 451] on div "# Grab all the gems using your movement commands. hero . moveRight ( ) hero . m…" at bounding box center [268, 505] width 468 height 254
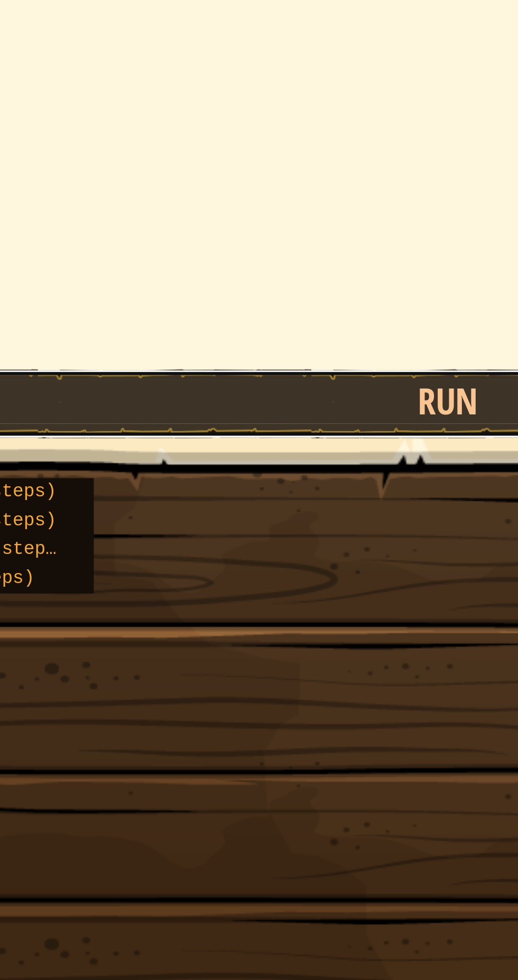
click at [162, 622] on button "Run" at bounding box center [256, 625] width 487 height 24
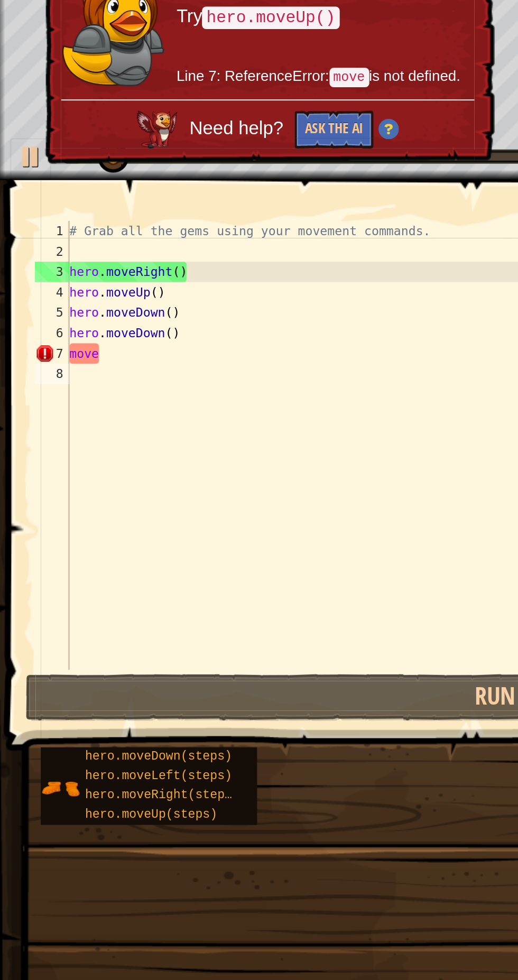
click at [143, 532] on div "# Grab all the gems using your movement commands. hero . moveRight ( ) hero . m…" at bounding box center [268, 505] width 468 height 254
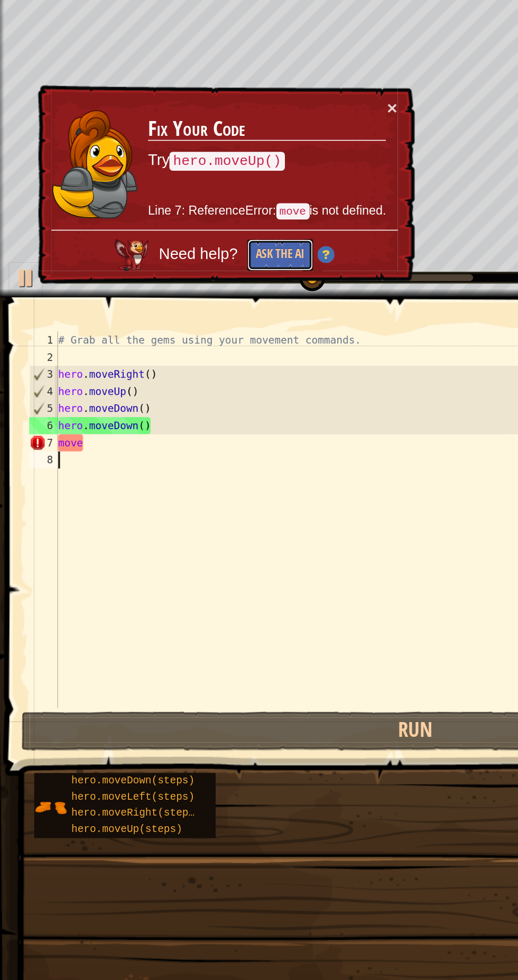
click at [181, 332] on button "Ask the AI" at bounding box center [173, 331] width 41 height 20
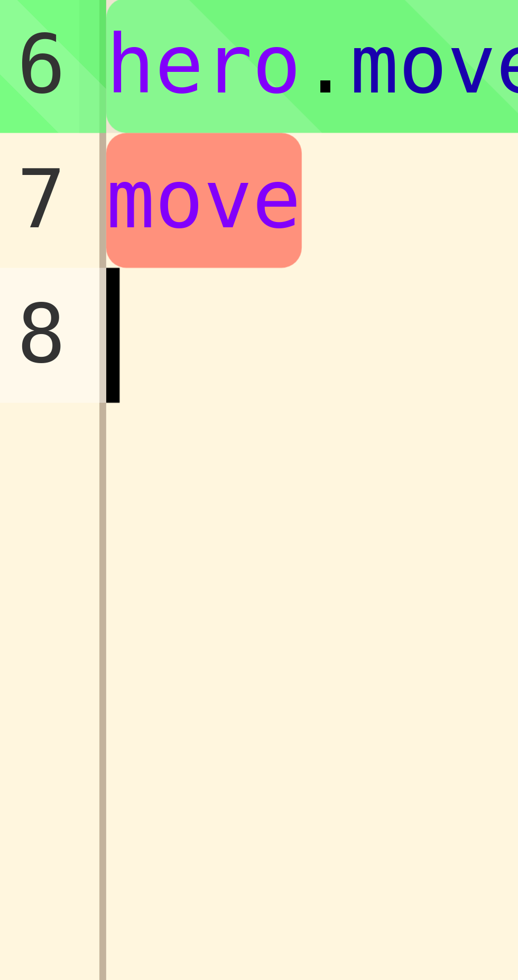
type textarea "move"
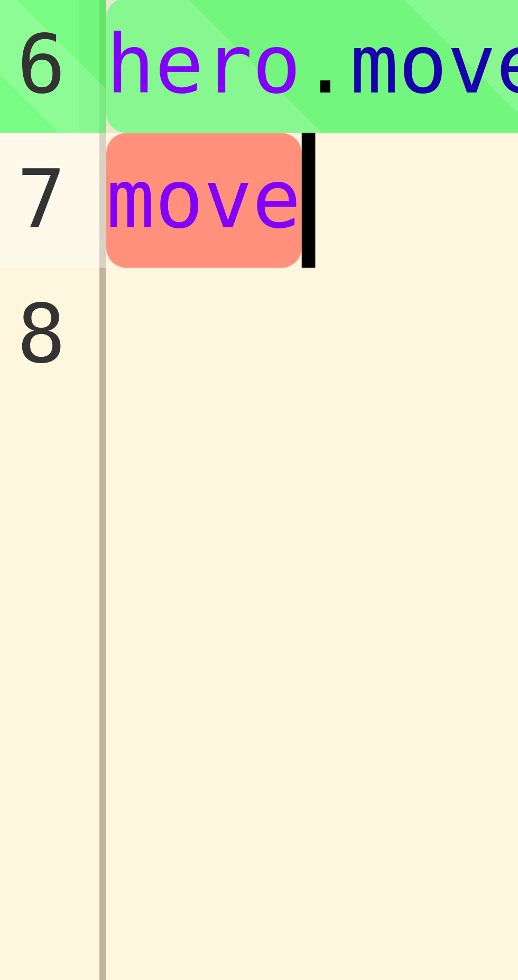
click at [58, 449] on div "# Grab all the gems using your movement commands. hero . moveRight ( ) hero . m…" at bounding box center [268, 505] width 468 height 254
type textarea "move"
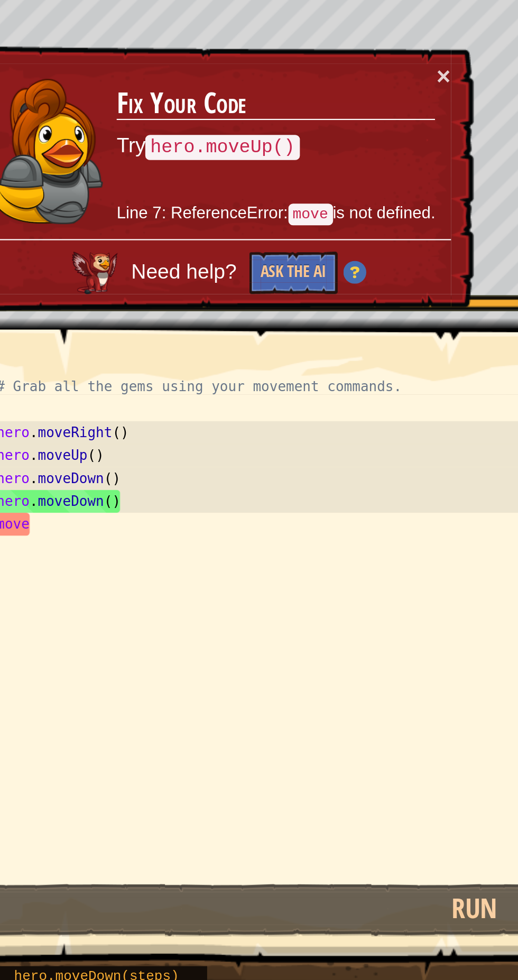
click at [140, 266] on code "hero.moveUp()" at bounding box center [140, 272] width 71 height 13
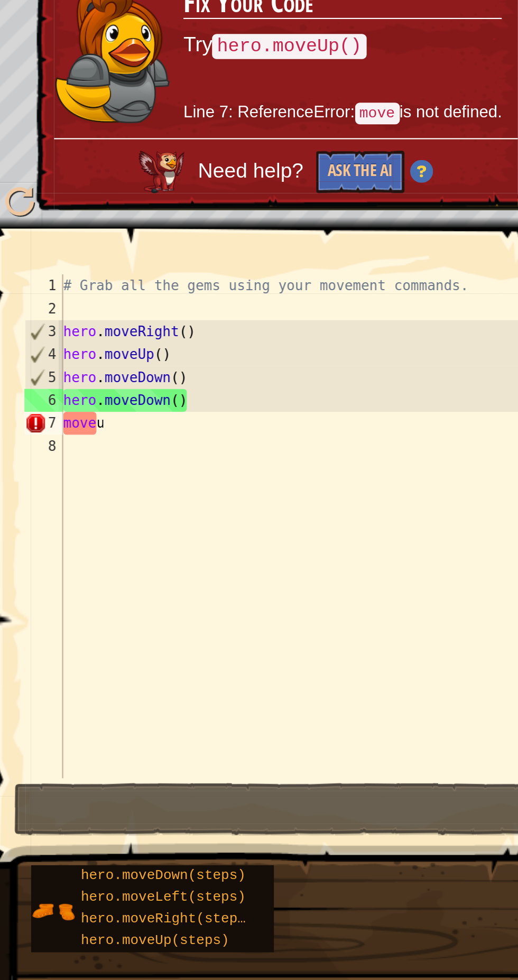
type textarea "up"
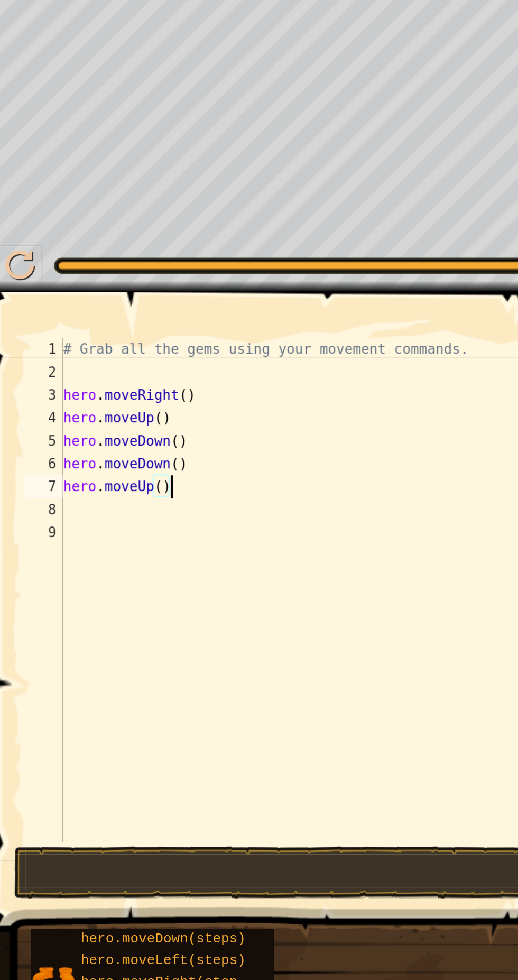
click at [89, 447] on div "# Grab all the gems using your movement commands. hero . moveRight ( ) hero . m…" at bounding box center [268, 505] width 468 height 254
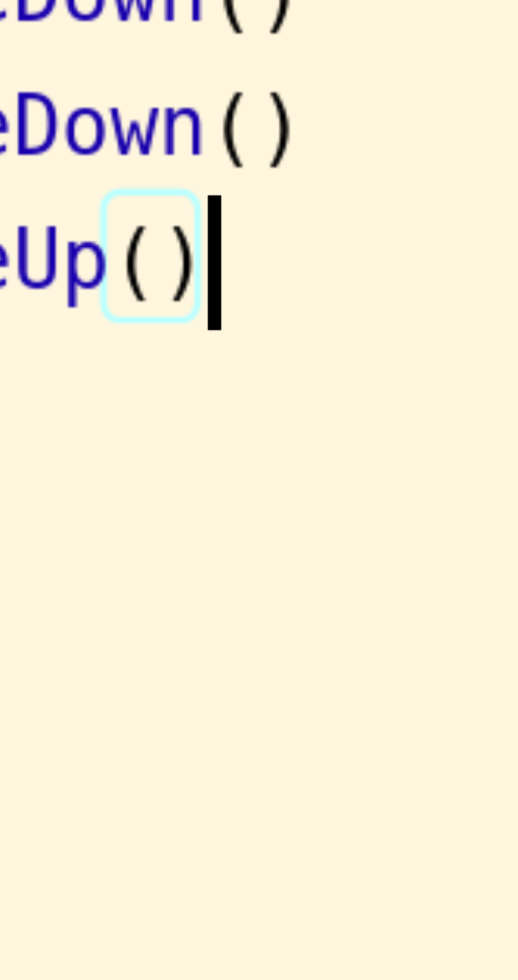
type textarea "hero.moveUp"
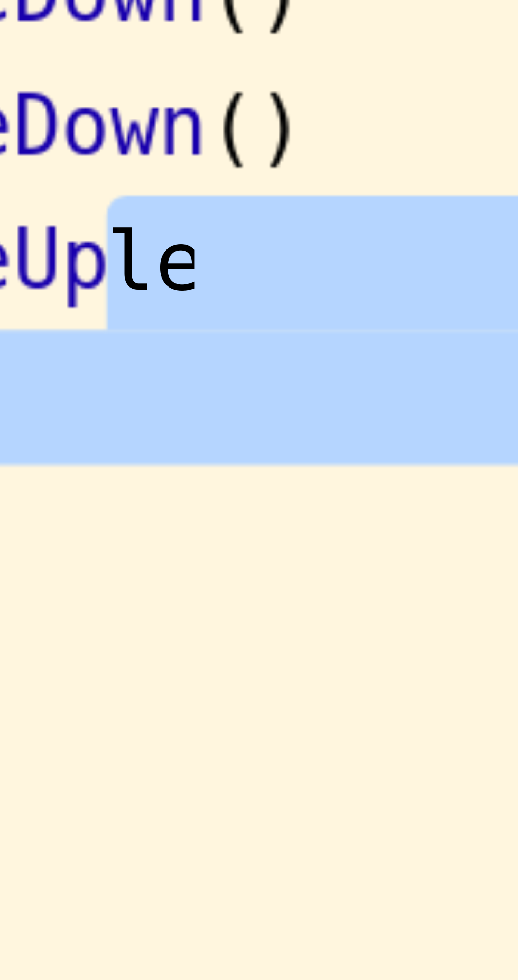
type textarea "left"
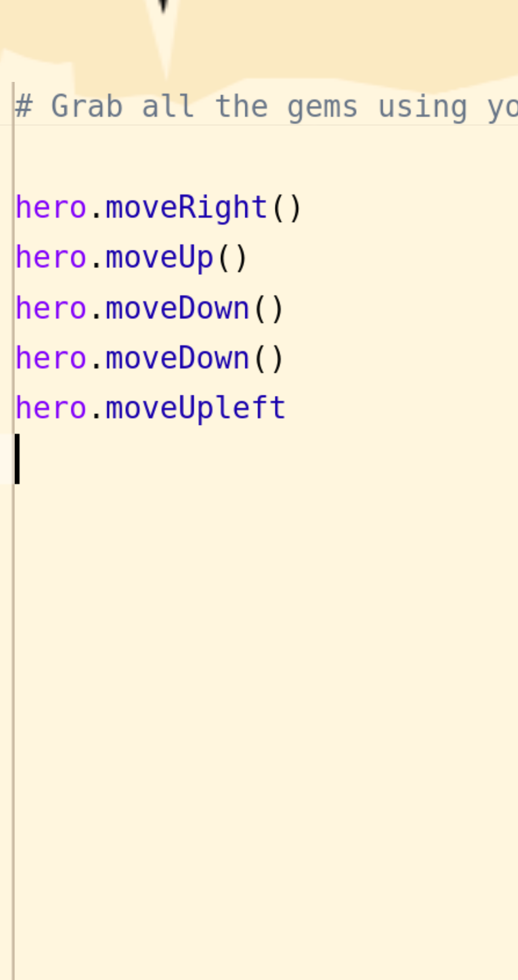
click at [90, 467] on div "# Grab all the gems using your movement commands. hero . moveRight ( ) hero . m…" at bounding box center [268, 505] width 468 height 254
type textarea "hero.moveUpleft"
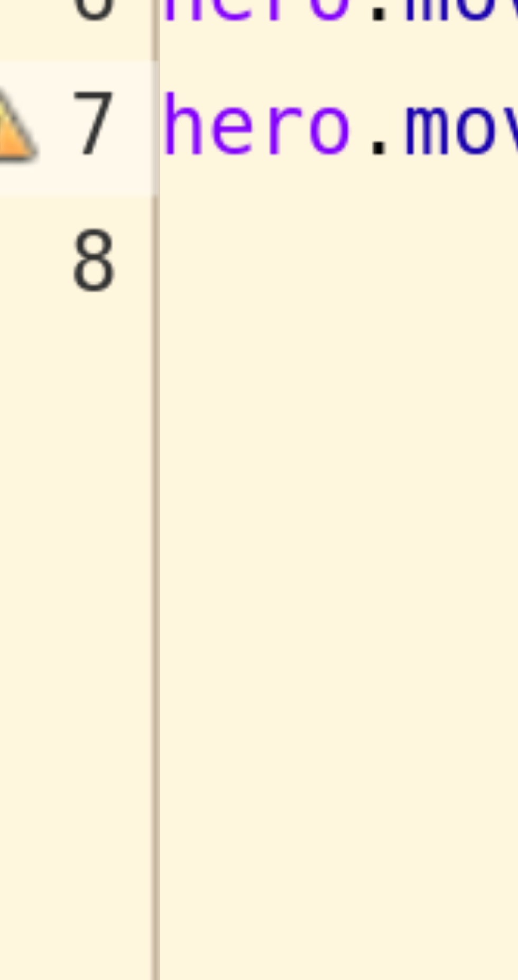
click at [48, 469] on div "# Grab all the gems using your movement commands. hero . moveRight ( ) hero . m…" at bounding box center [268, 505] width 468 height 254
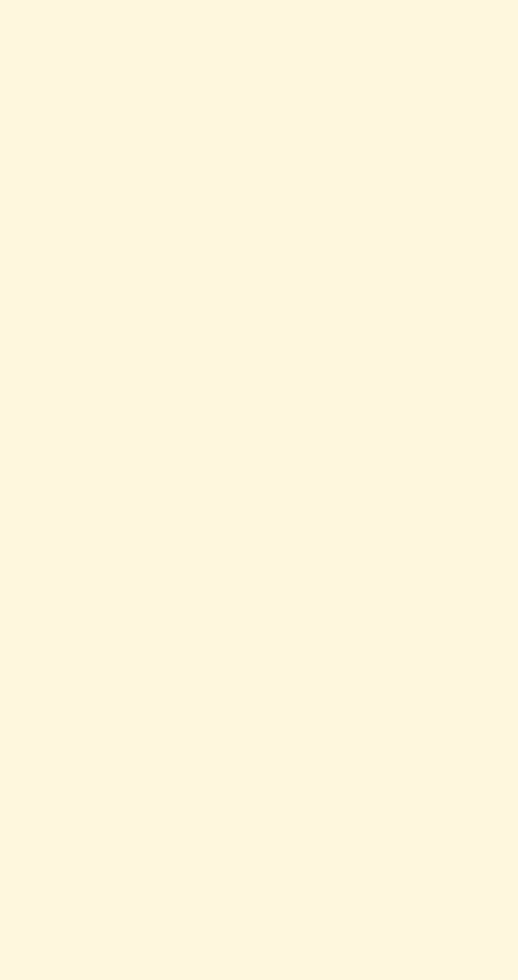
scroll to position [5, 0]
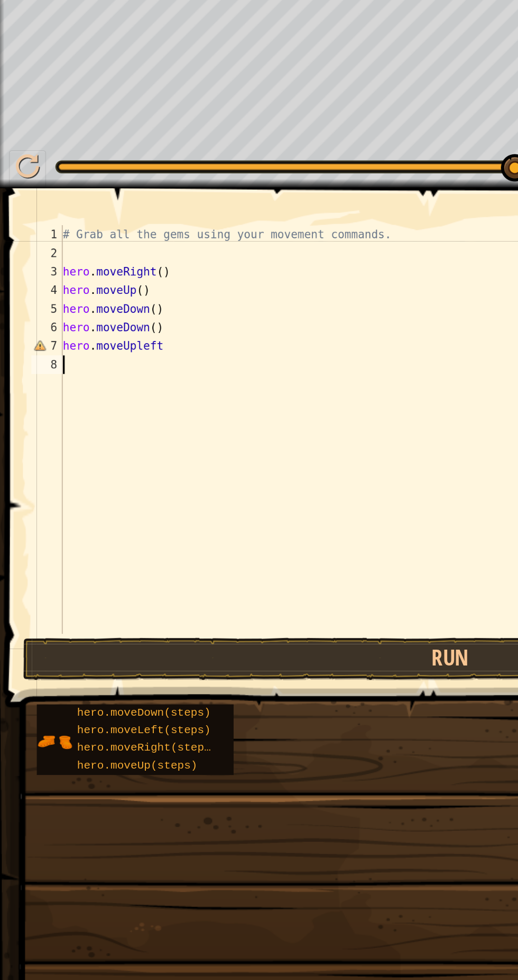
type textarea "hero.moveUpleft"
click at [102, 448] on div "# Grab all the gems using your movement commands. hero . moveRight ( ) hero . m…" at bounding box center [268, 505] width 468 height 254
type textarea "hero.moveUpleft"
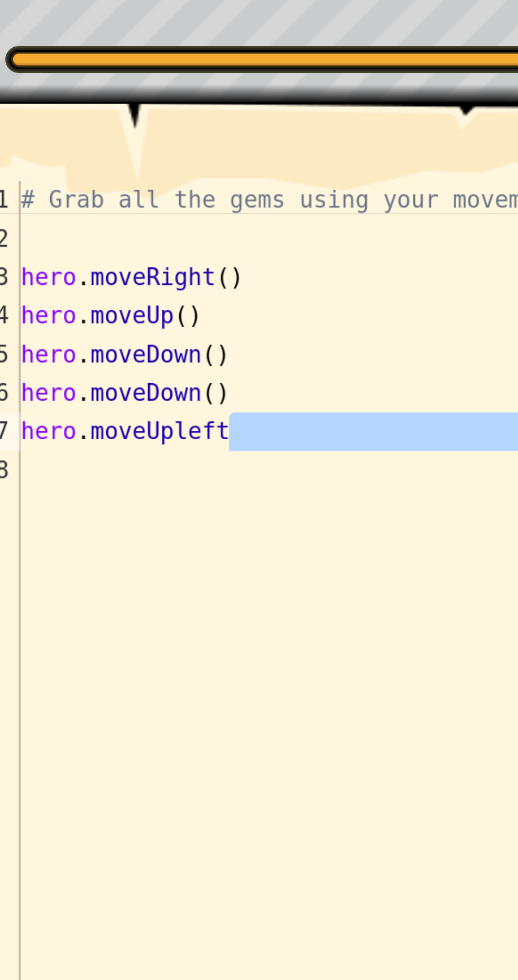
click at [98, 459] on div "# Grab all the gems using your movement commands. hero . moveRight ( ) hero . m…" at bounding box center [268, 505] width 468 height 254
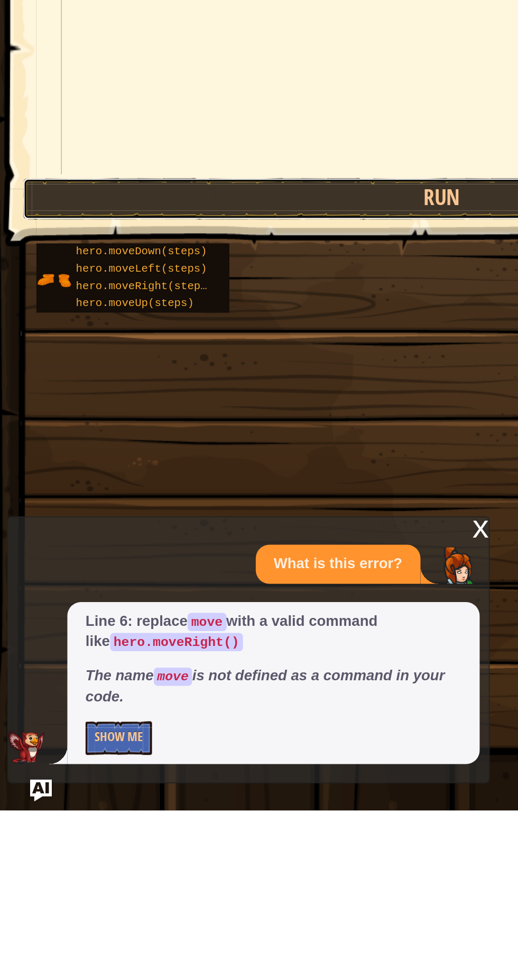
click at [31, 628] on button "Run" at bounding box center [256, 625] width 487 height 24
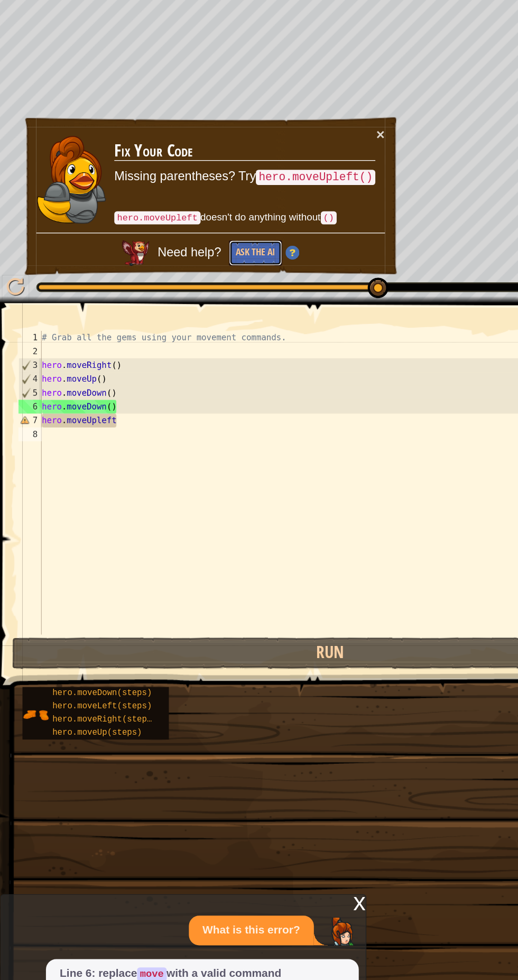
click at [206, 318] on button "Ask the AI" at bounding box center [200, 318] width 41 height 20
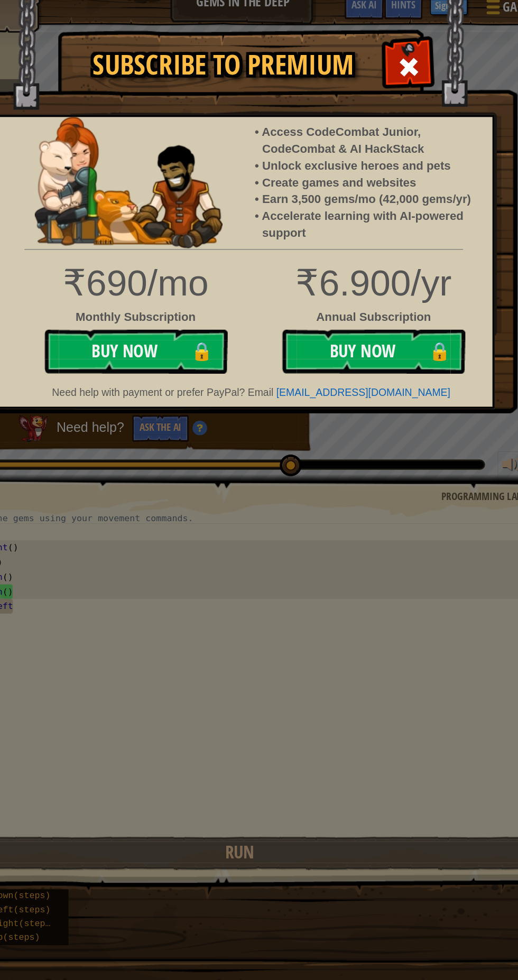
click at [377, 63] on span at bounding box center [378, 58] width 17 height 17
